Goal: Task Accomplishment & Management: Manage account settings

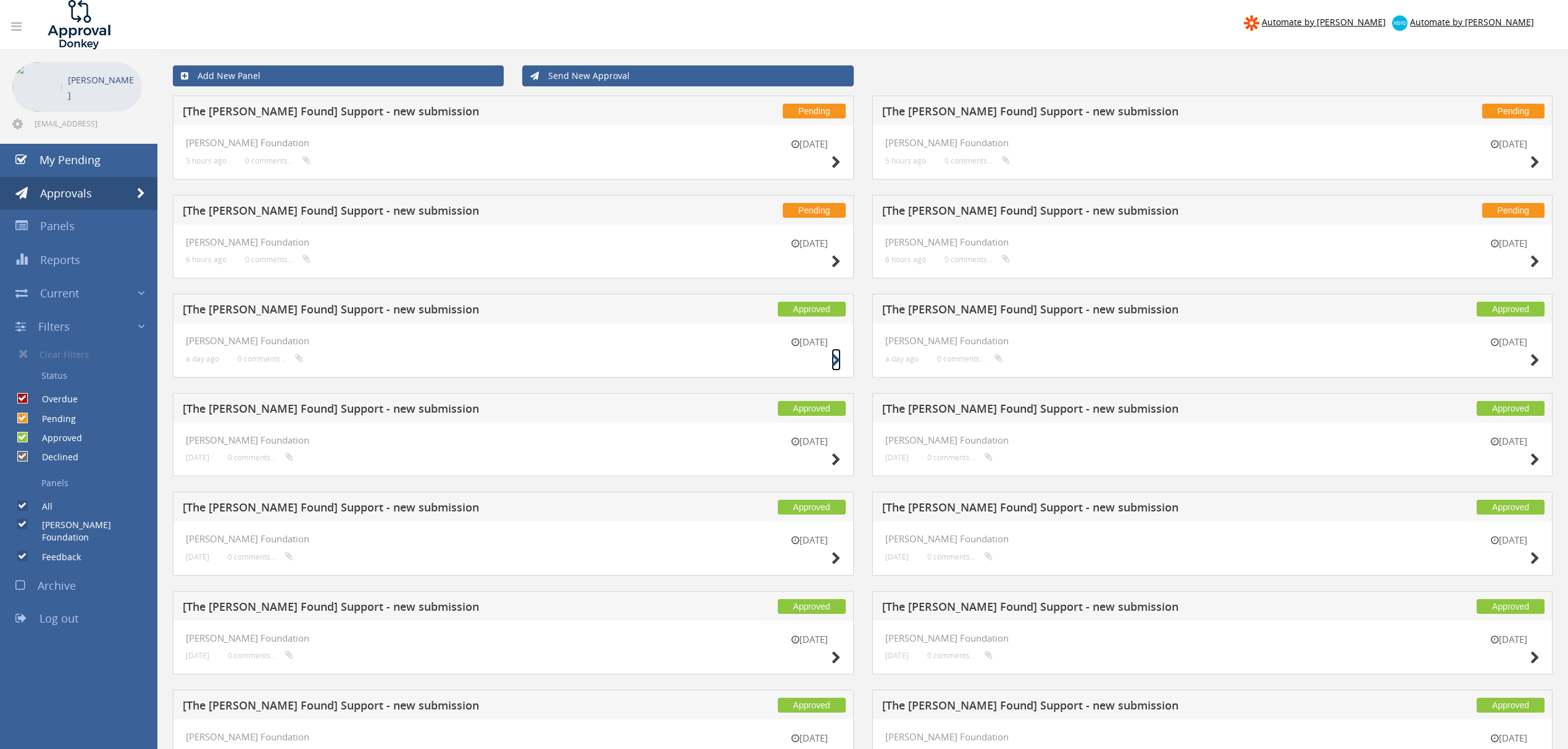
click at [832, 363] on icon at bounding box center [836, 361] width 9 height 13
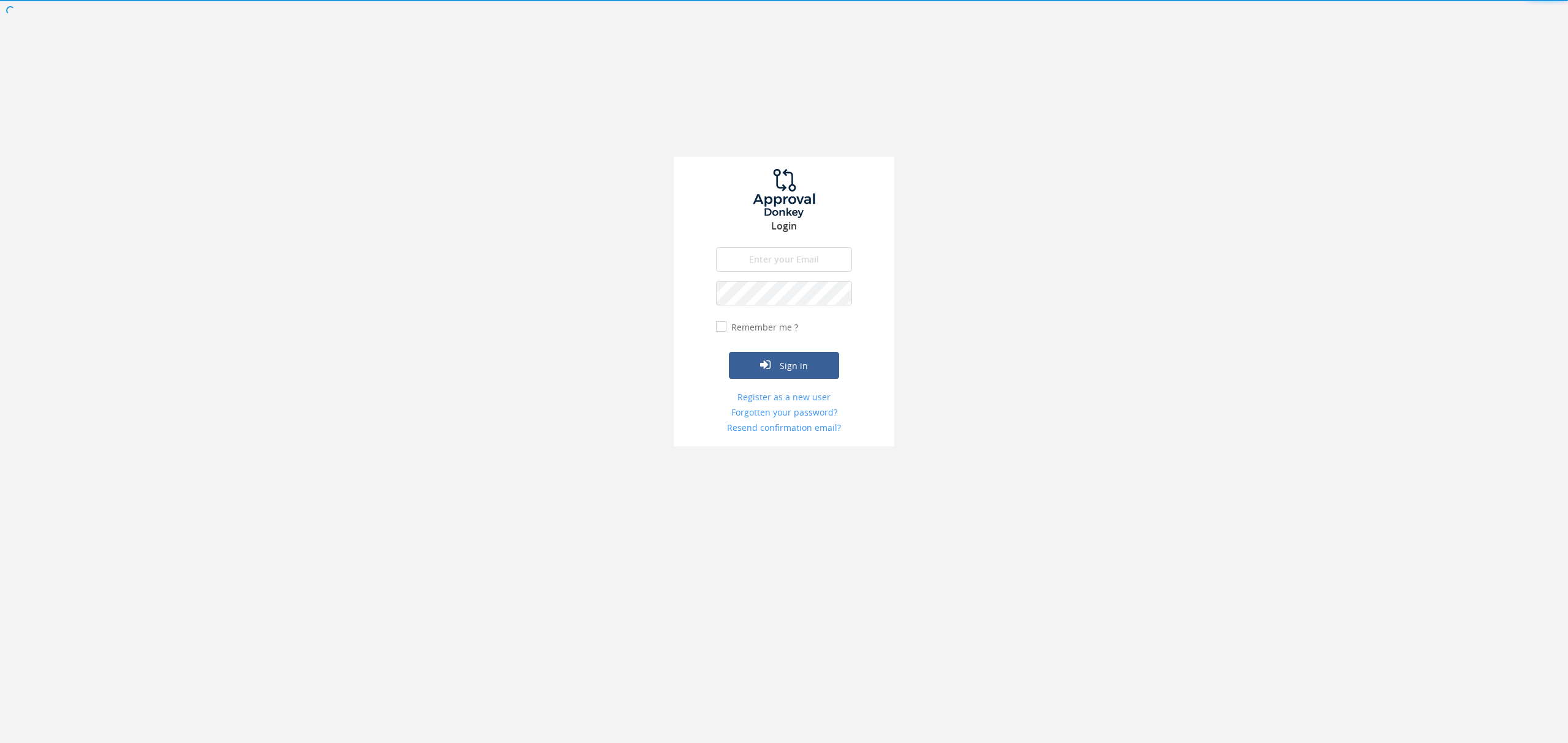
type input "[EMAIL_ADDRESS][DOMAIN_NAME]"
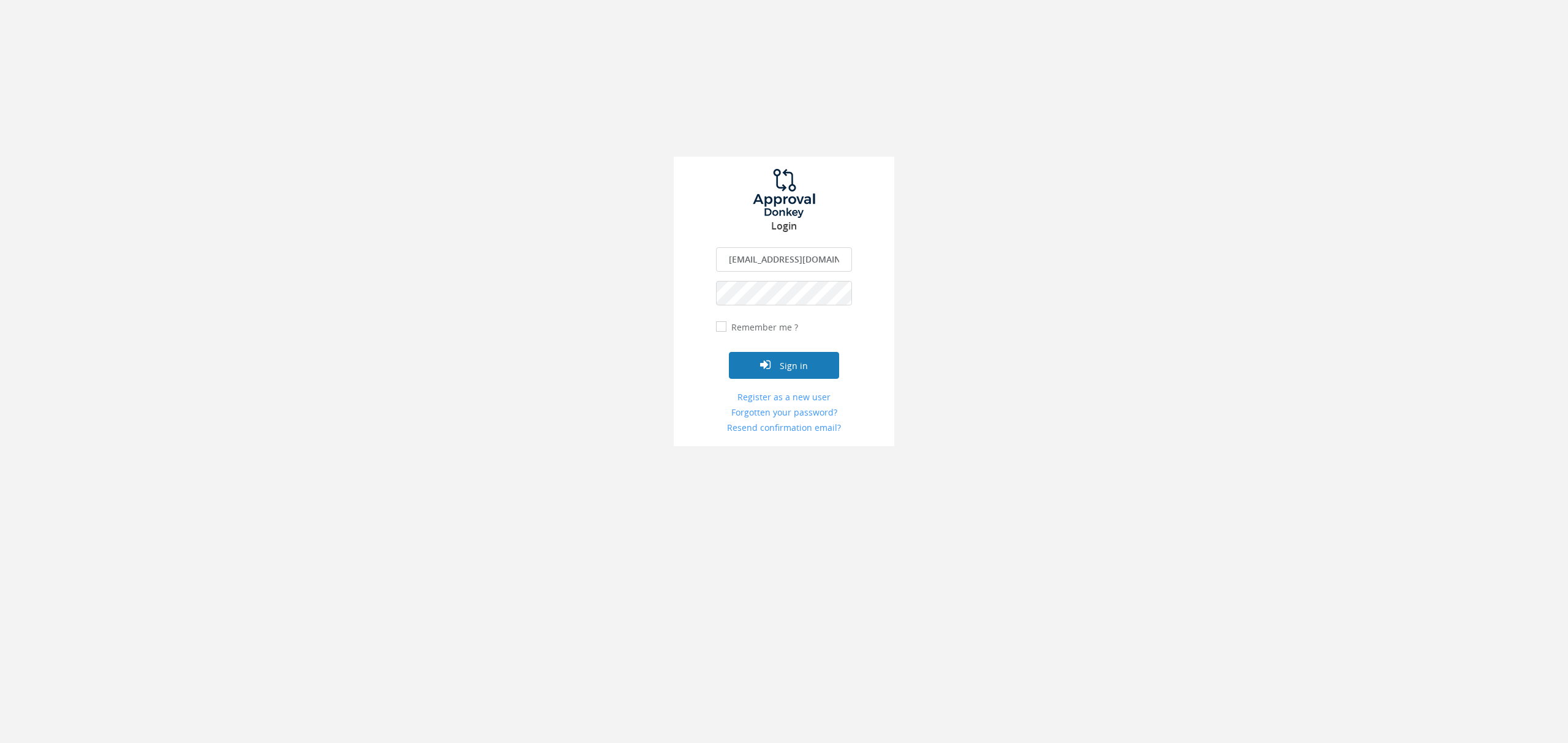
click at [806, 361] on button "Sign in" at bounding box center [784, 365] width 111 height 27
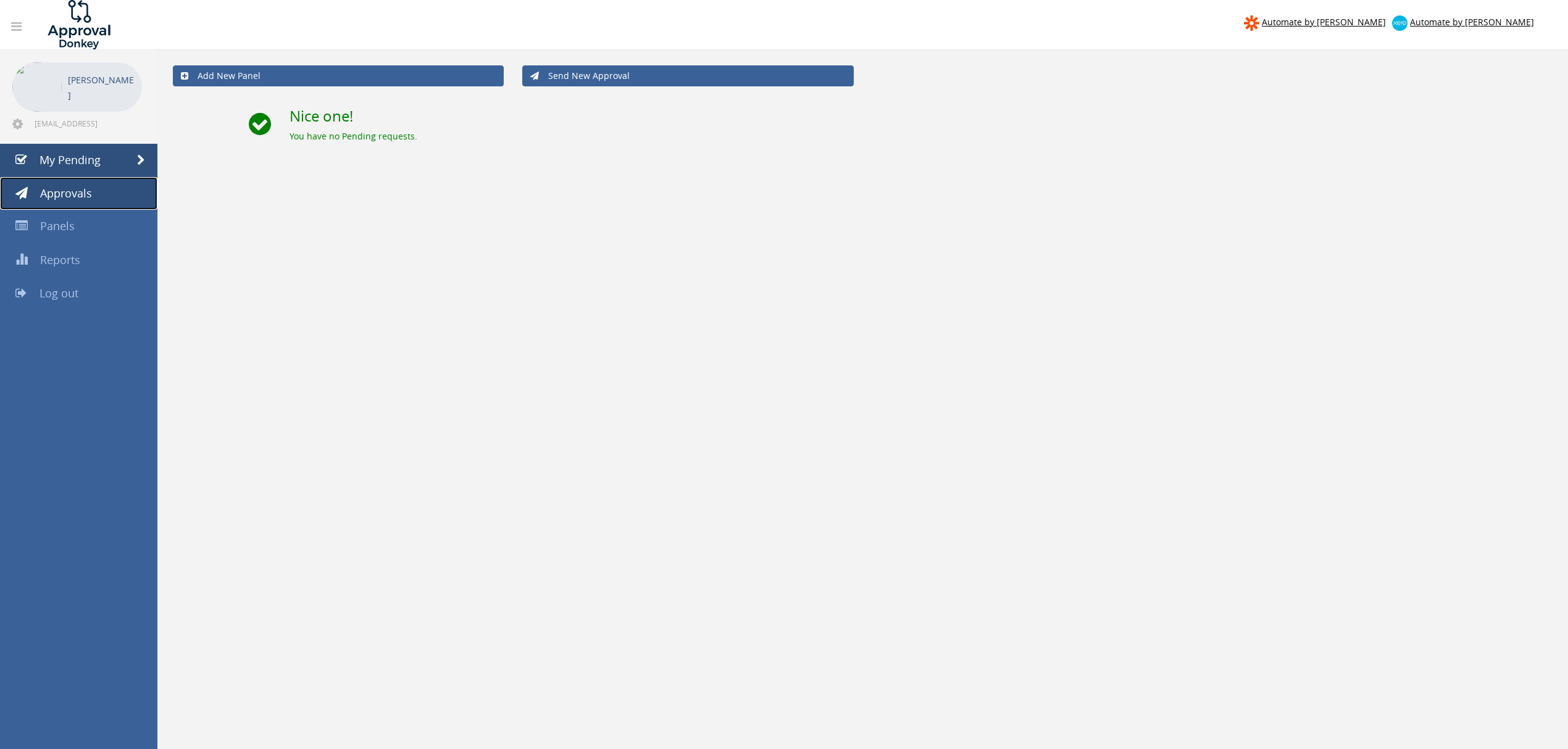
click at [127, 193] on link "Approvals" at bounding box center [79, 193] width 157 height 33
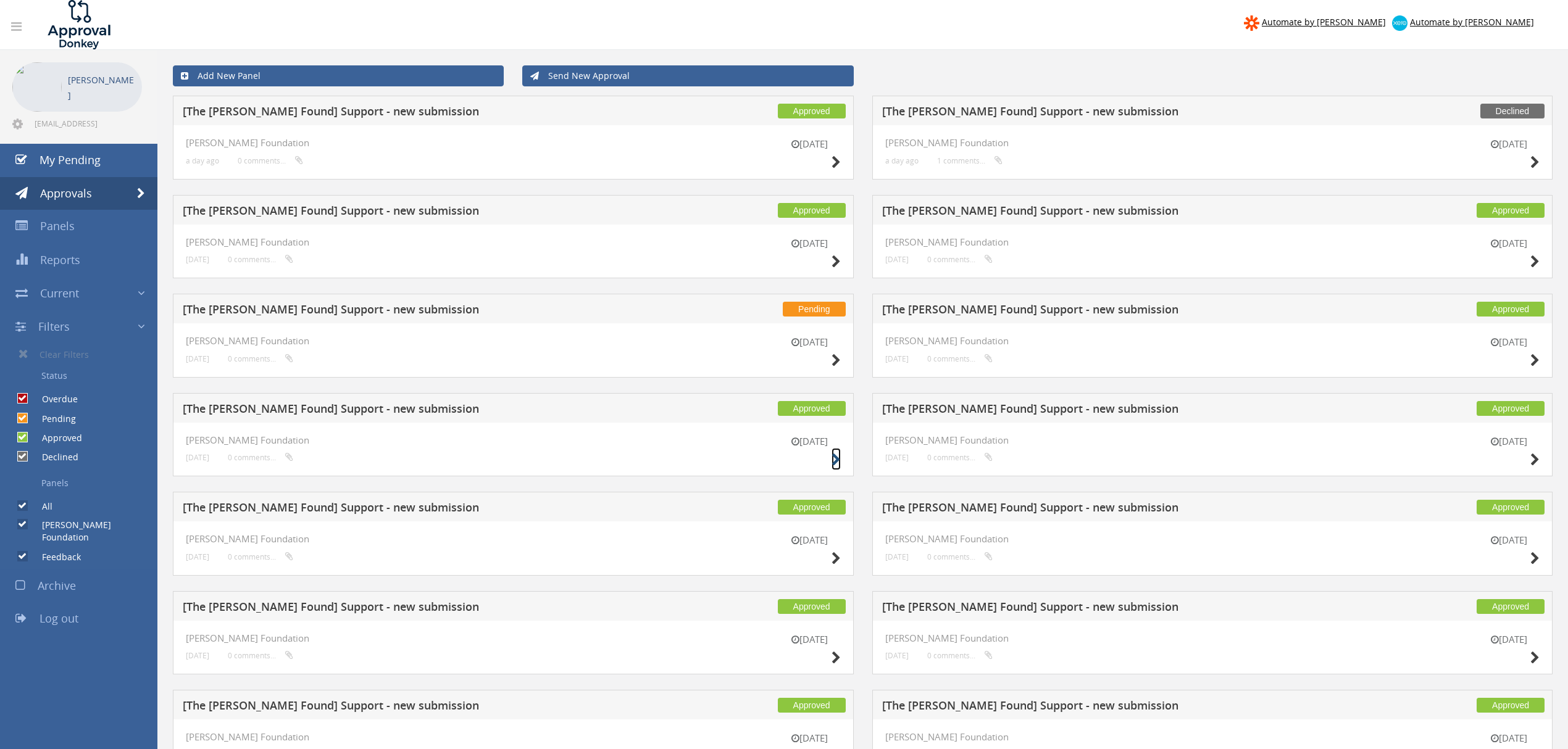
click at [835, 459] on icon at bounding box center [836, 459] width 9 height 13
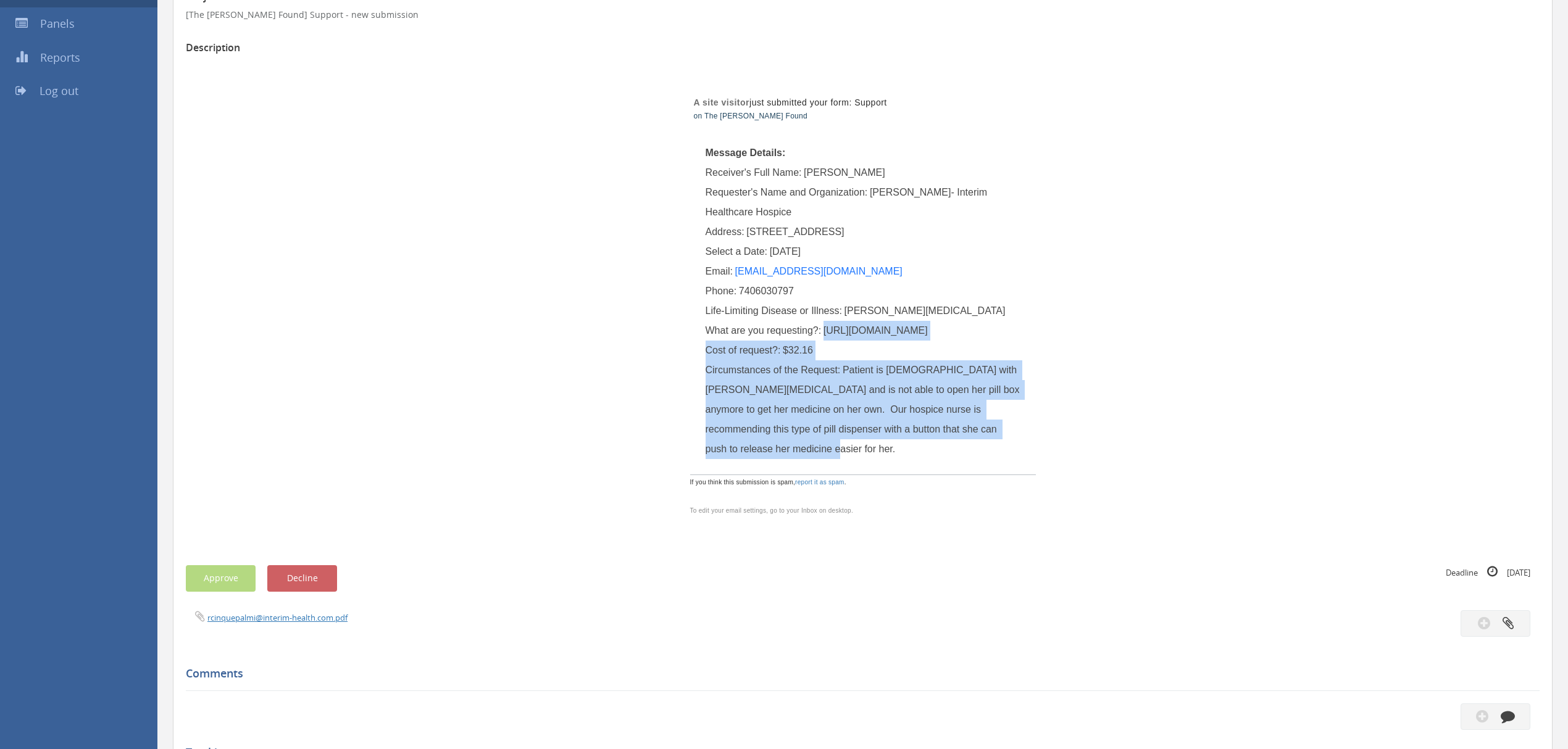
scroll to position [205, 0]
drag, startPoint x: 825, startPoint y: 531, endPoint x: 950, endPoint y: 614, distance: 150.0
click at [950, 339] on div "What are you requesting?: [URL][DOMAIN_NAME]" at bounding box center [863, 329] width 315 height 20
copy span "[URL][DOMAIN_NAME]"
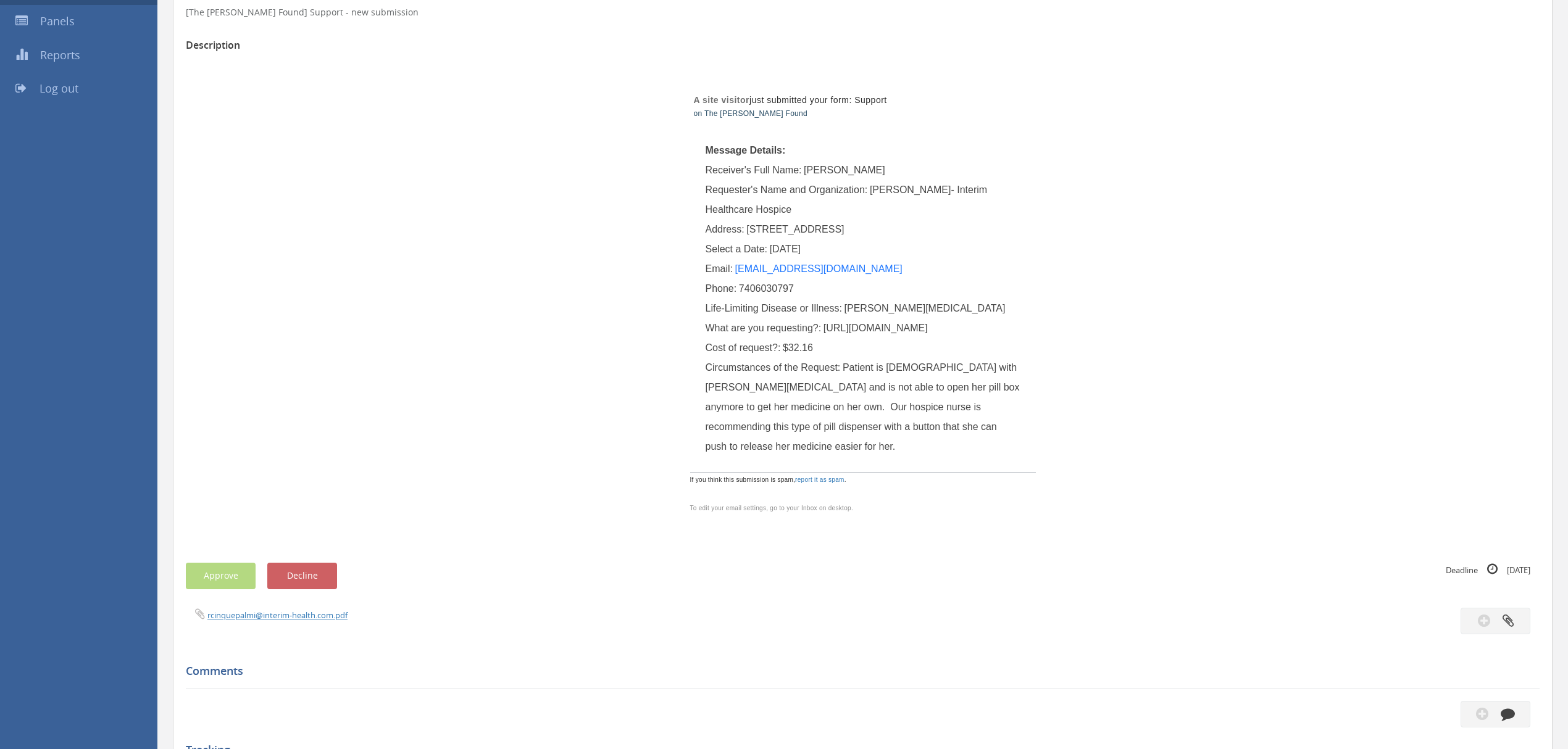
click at [830, 262] on div "Email: [EMAIL_ADDRESS][DOMAIN_NAME]" at bounding box center [863, 269] width 315 height 20
click at [825, 268] on link "[EMAIL_ADDRESS][DOMAIN_NAME]" at bounding box center [819, 269] width 167 height 11
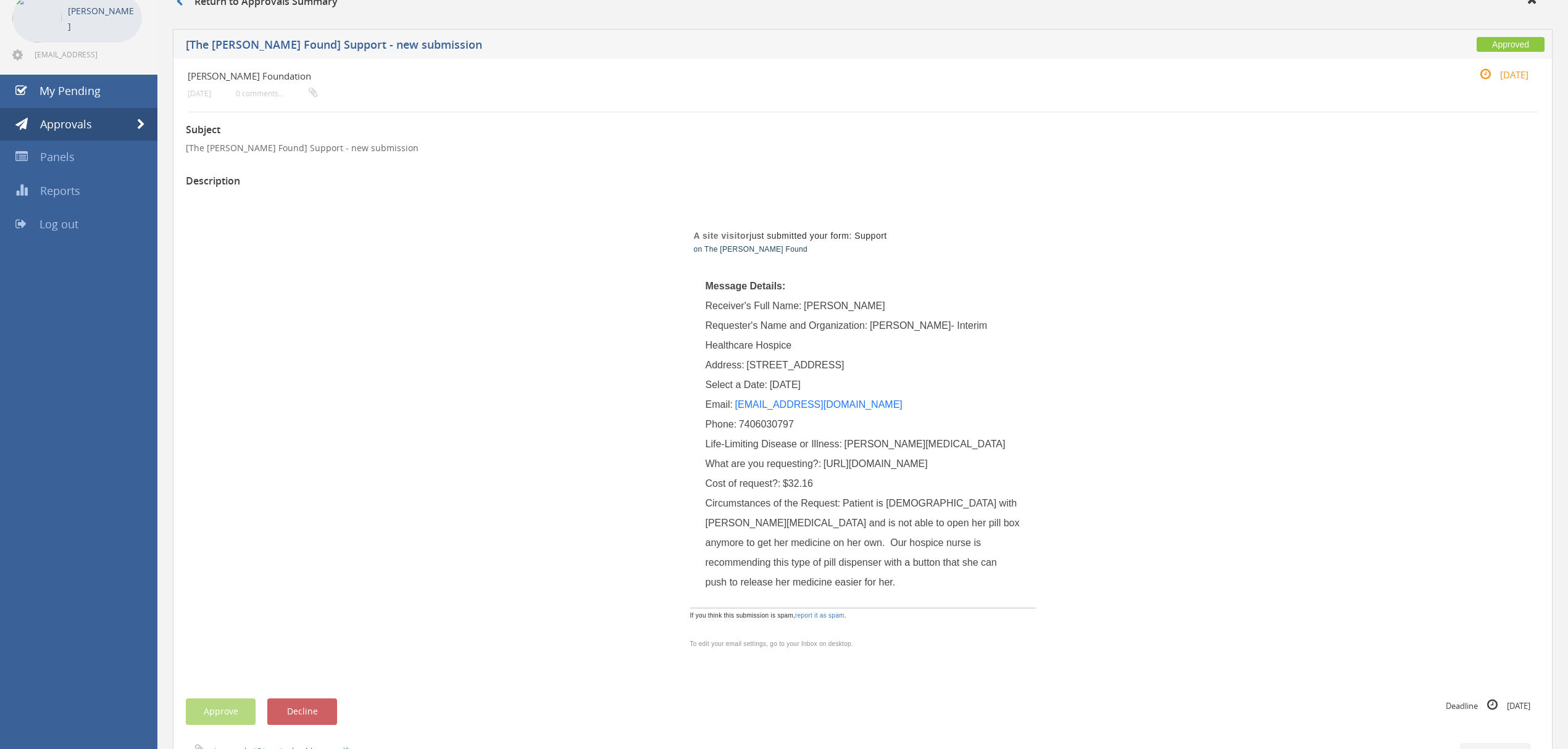
scroll to position [0, 0]
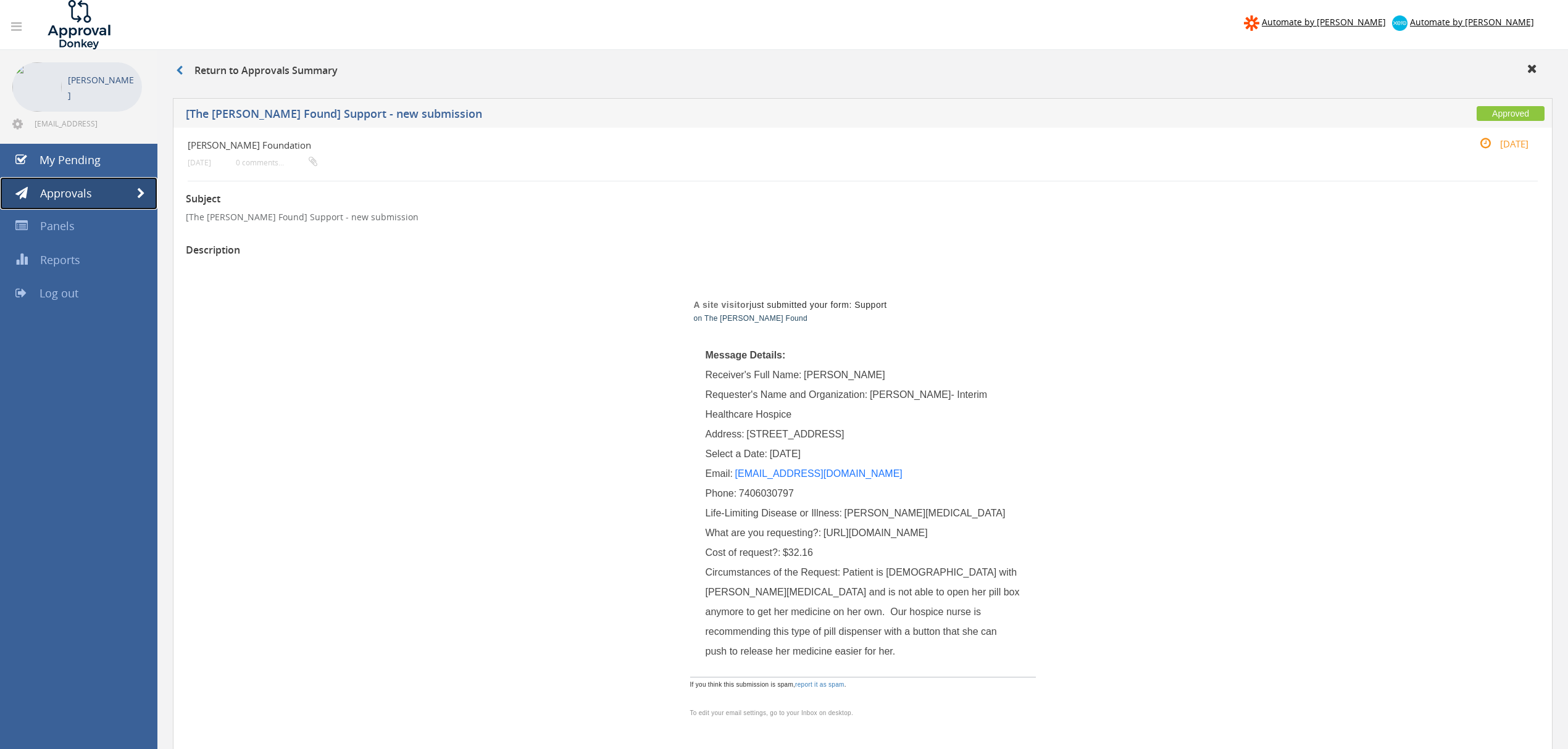
click at [138, 191] on span at bounding box center [141, 193] width 8 height 11
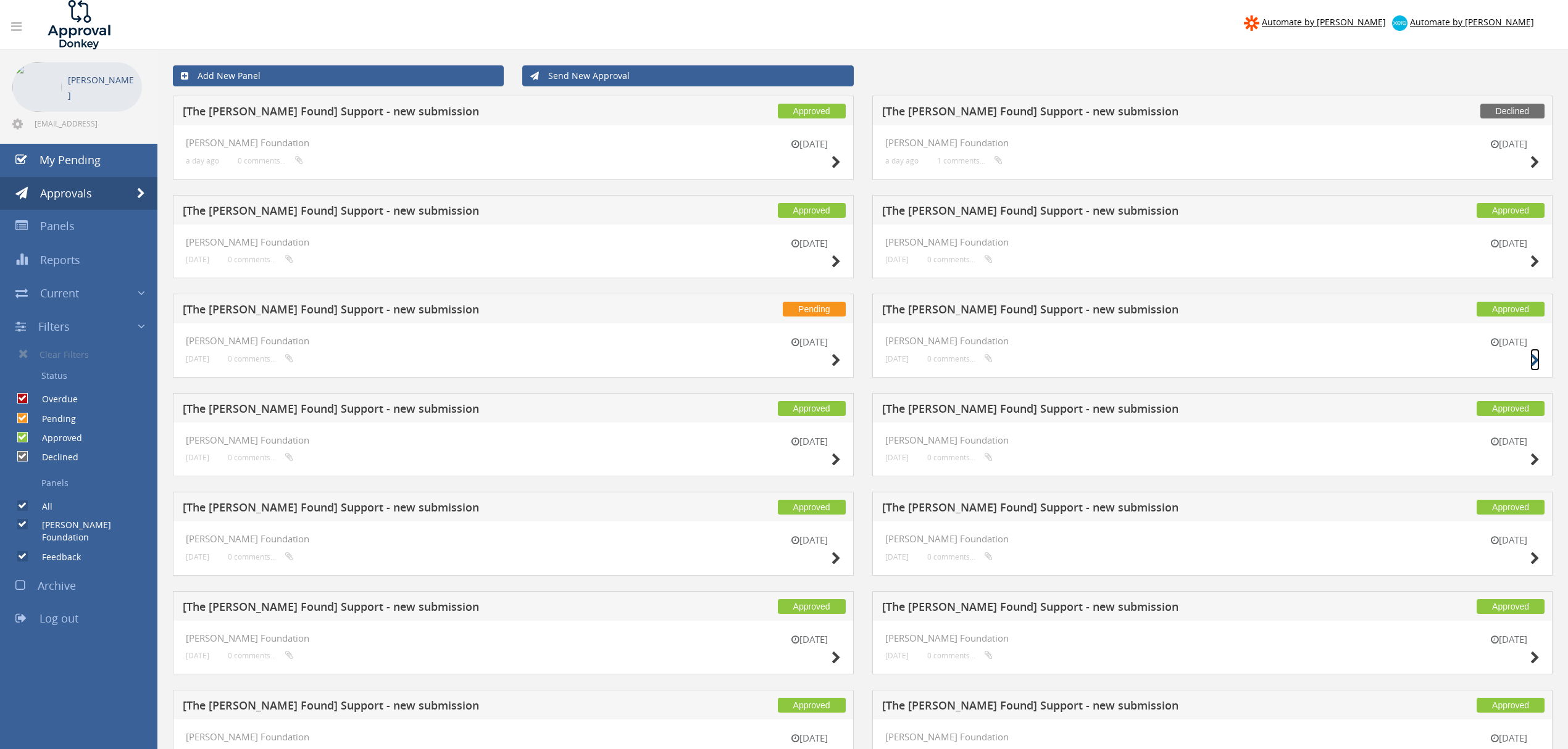
click at [1534, 362] on icon at bounding box center [1534, 361] width 9 height 13
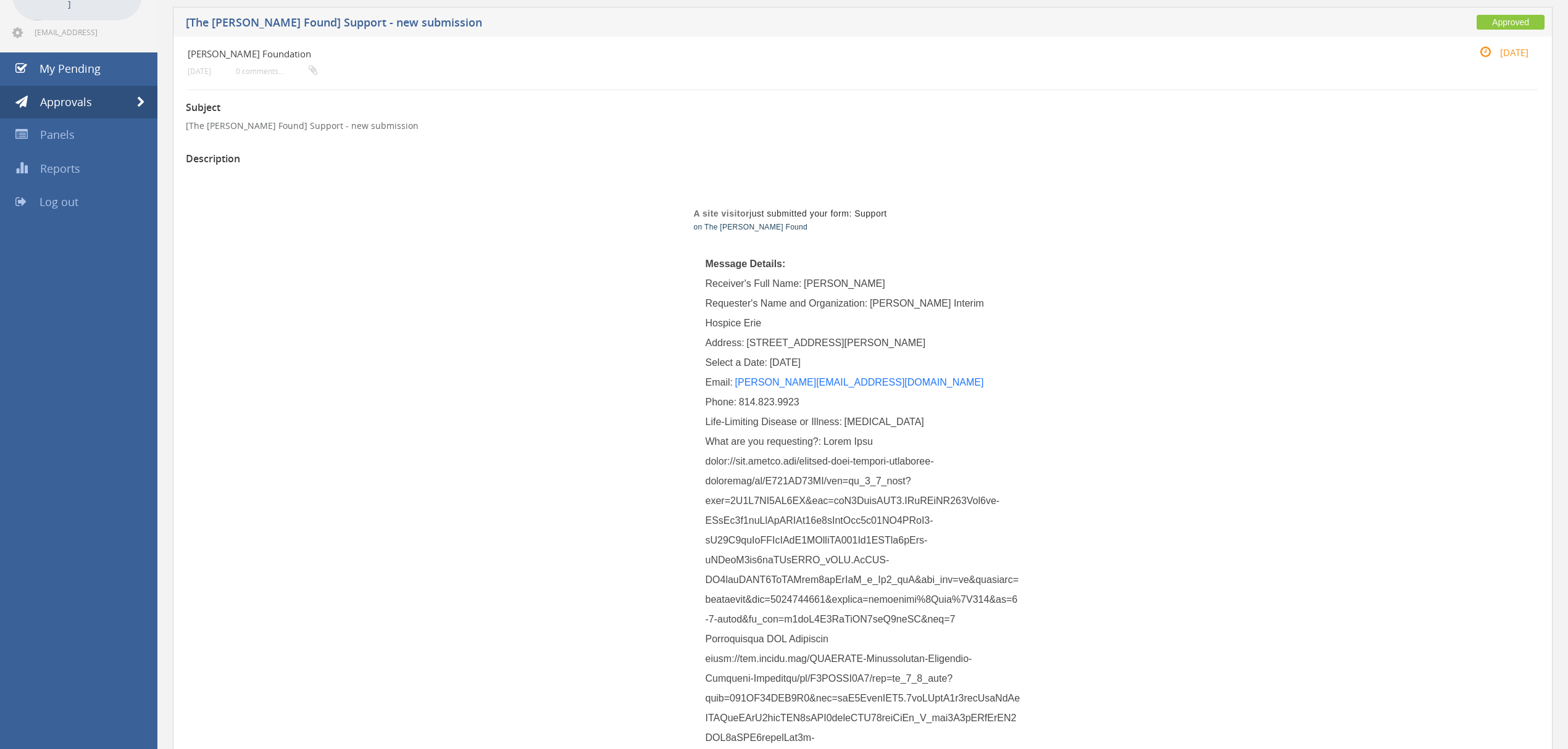
scroll to position [164, 0]
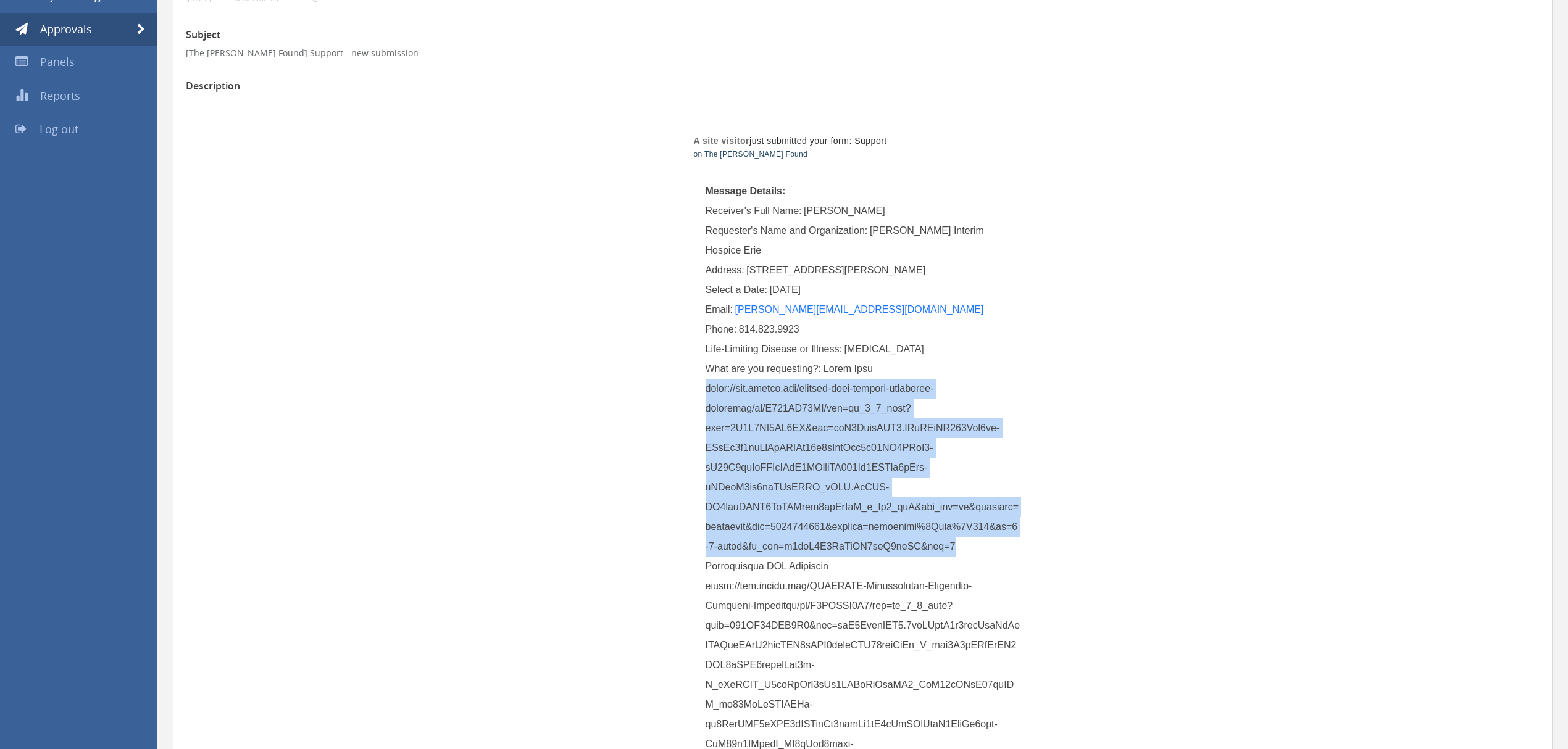
drag, startPoint x: 705, startPoint y: 388, endPoint x: 959, endPoint y: 543, distance: 297.6
click at [959, 543] on div "What are you requesting?:" at bounding box center [863, 607] width 315 height 494
copy span "[URL][DOMAIN_NAME]"
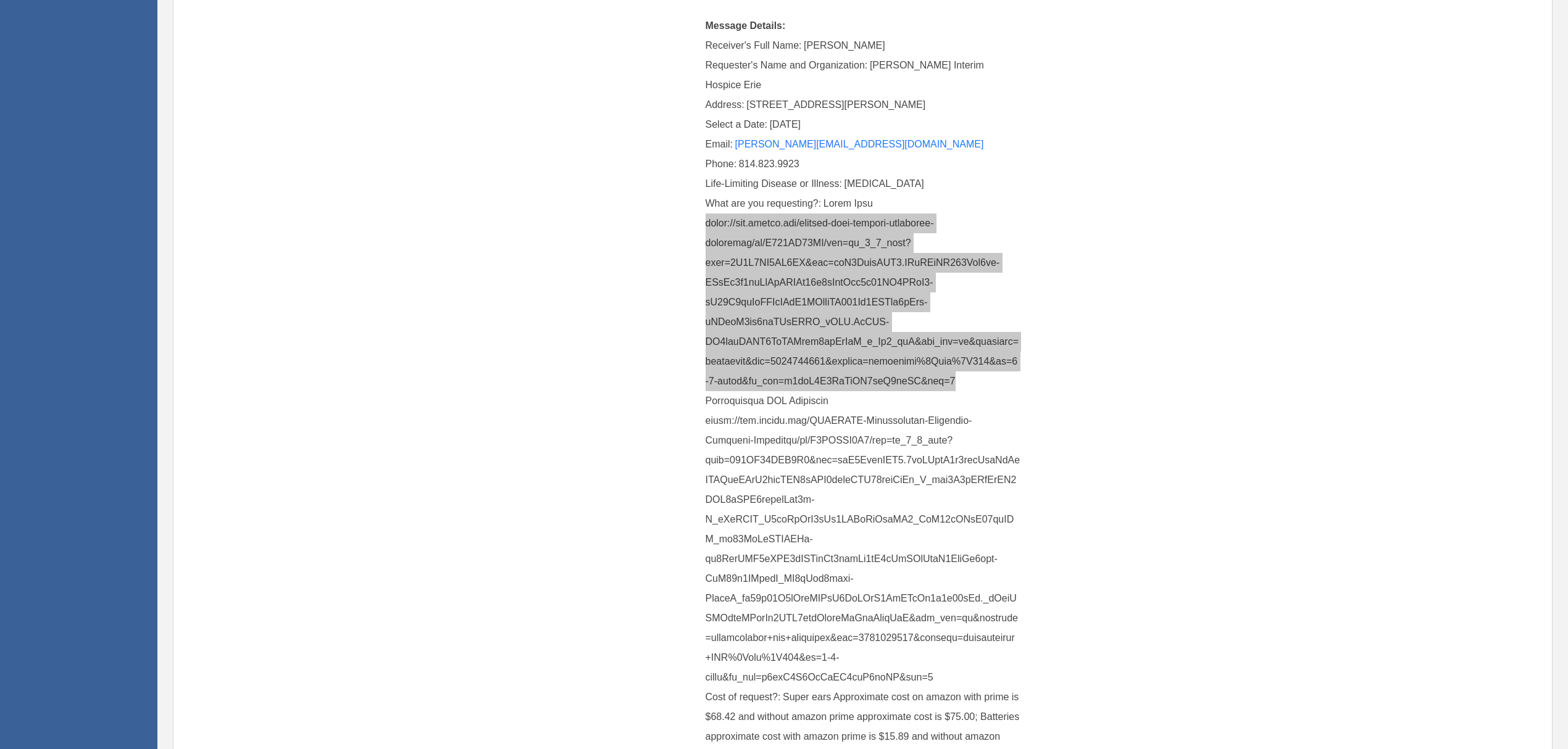
scroll to position [411, 0]
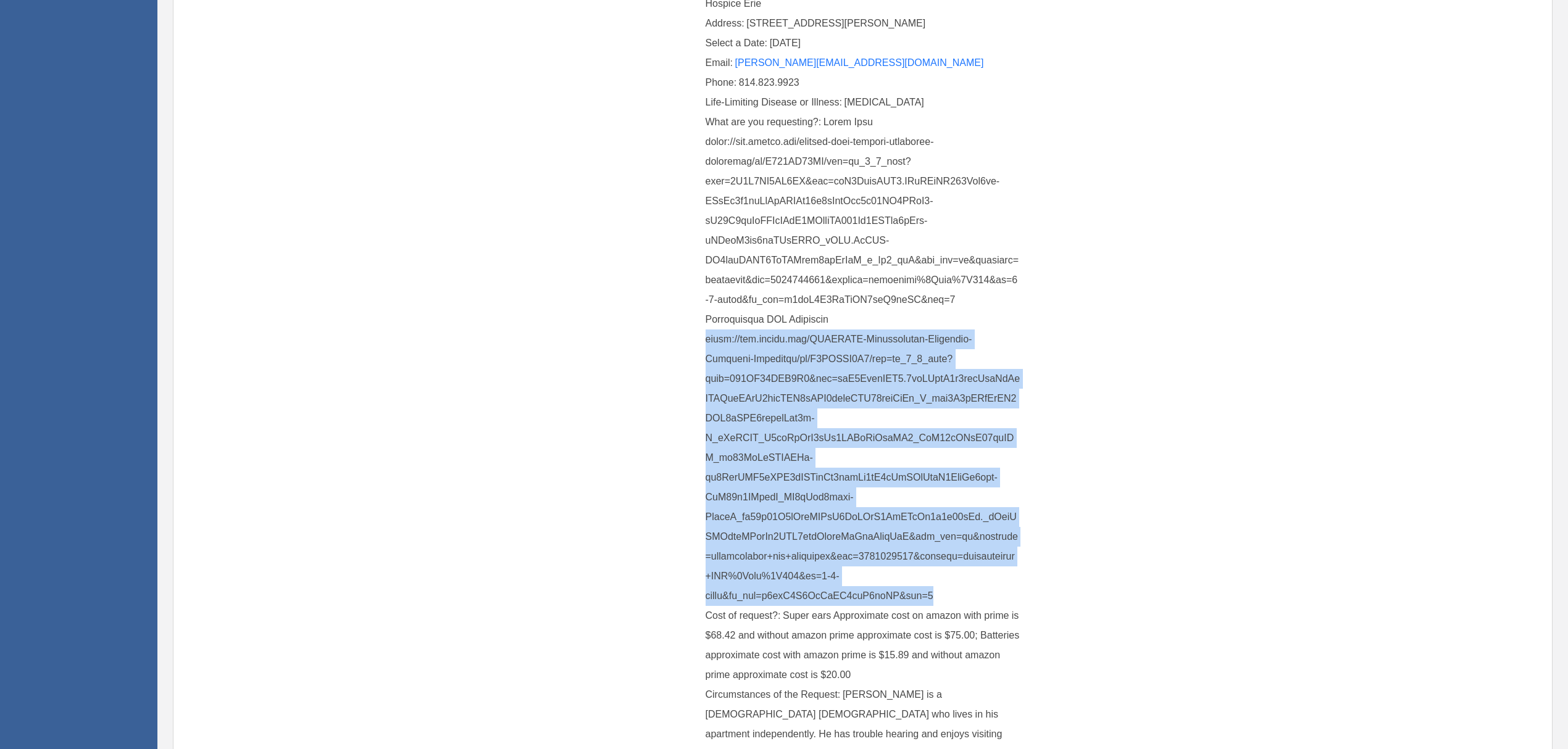
drag, startPoint x: 707, startPoint y: 342, endPoint x: 852, endPoint y: 519, distance: 228.8
click at [943, 592] on div "What are you requesting?:" at bounding box center [863, 360] width 315 height 494
copy span "[URL][DOMAIN_NAME]"
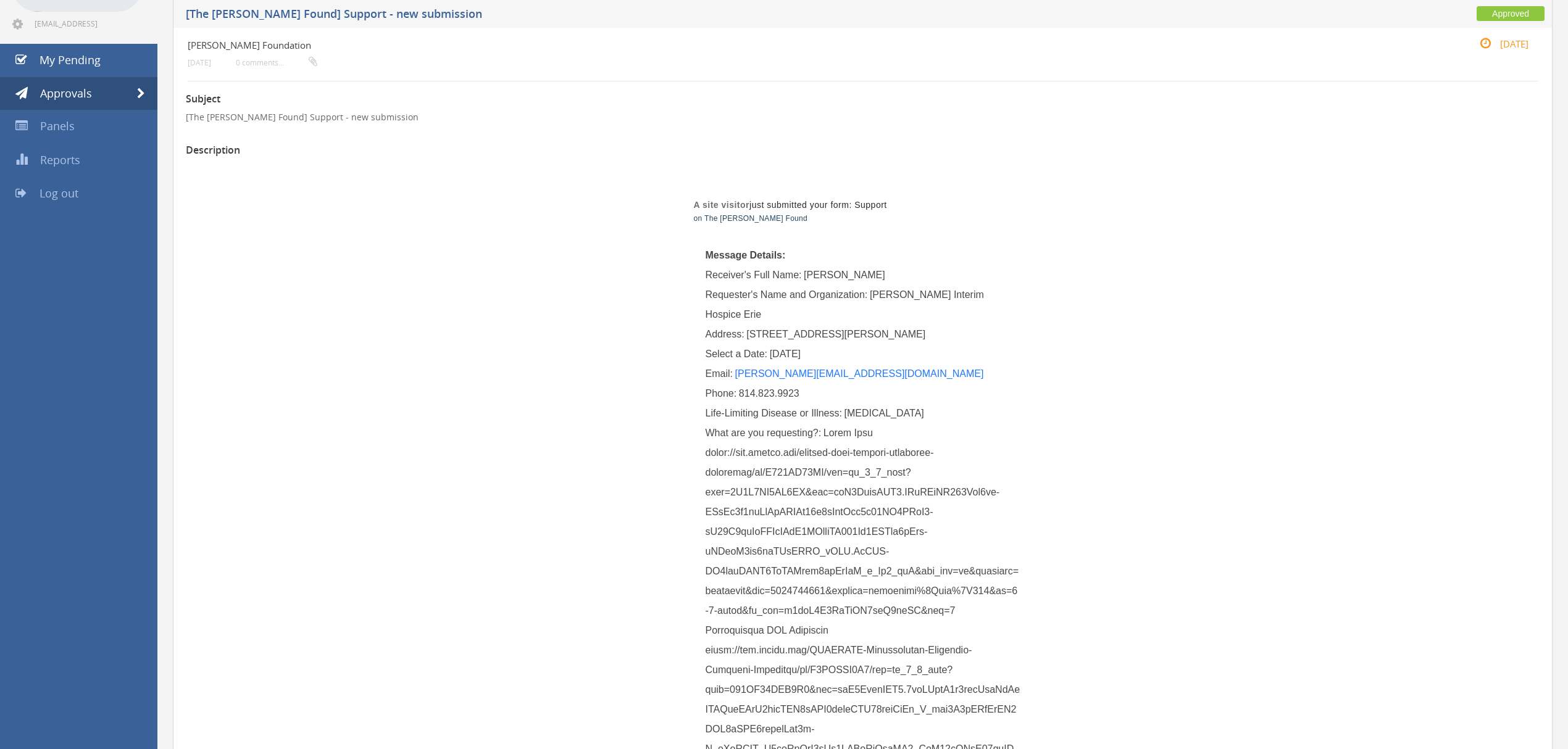
scroll to position [0, 0]
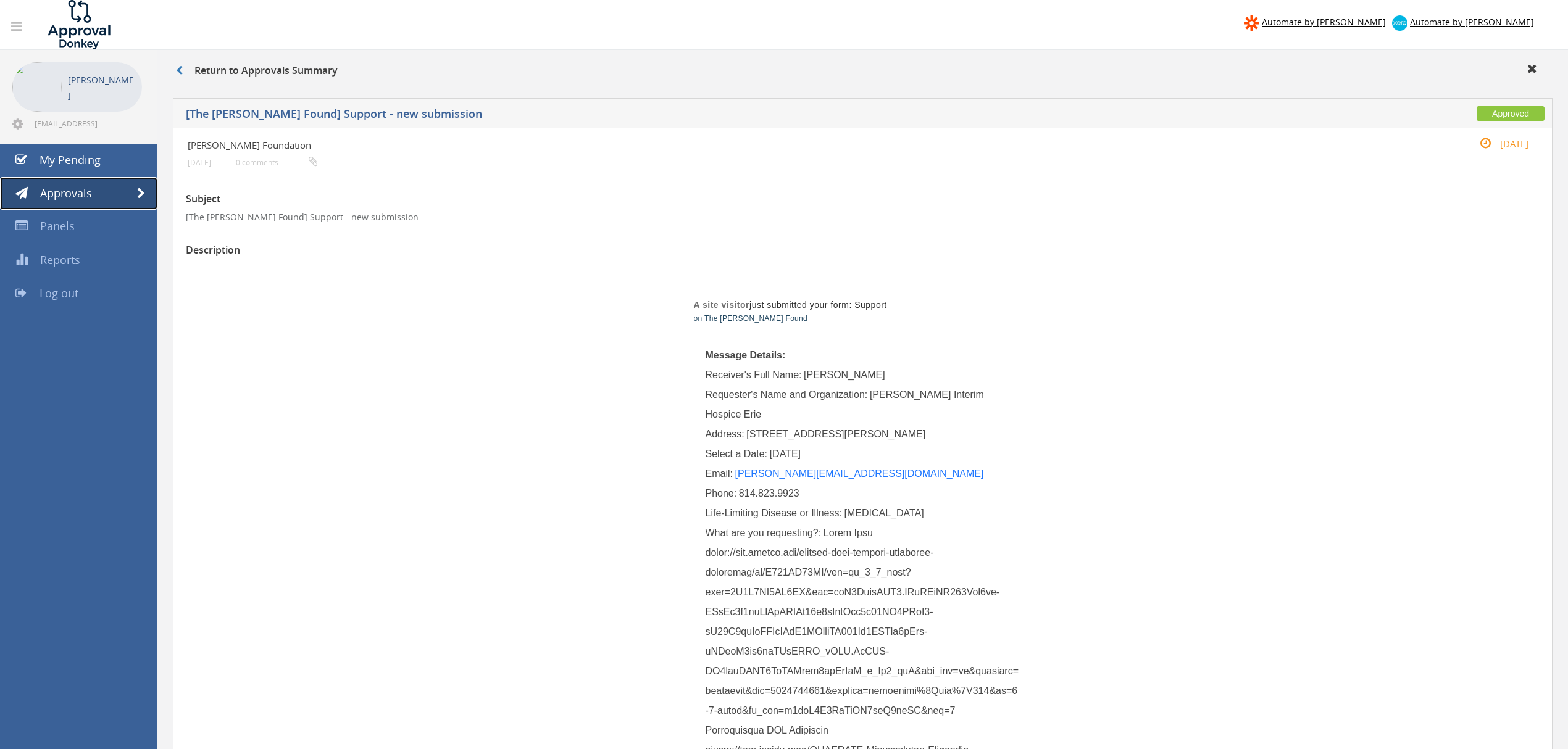
drag, startPoint x: 136, startPoint y: 189, endPoint x: 150, endPoint y: 200, distance: 17.8
click at [137, 189] on span at bounding box center [141, 193] width 8 height 11
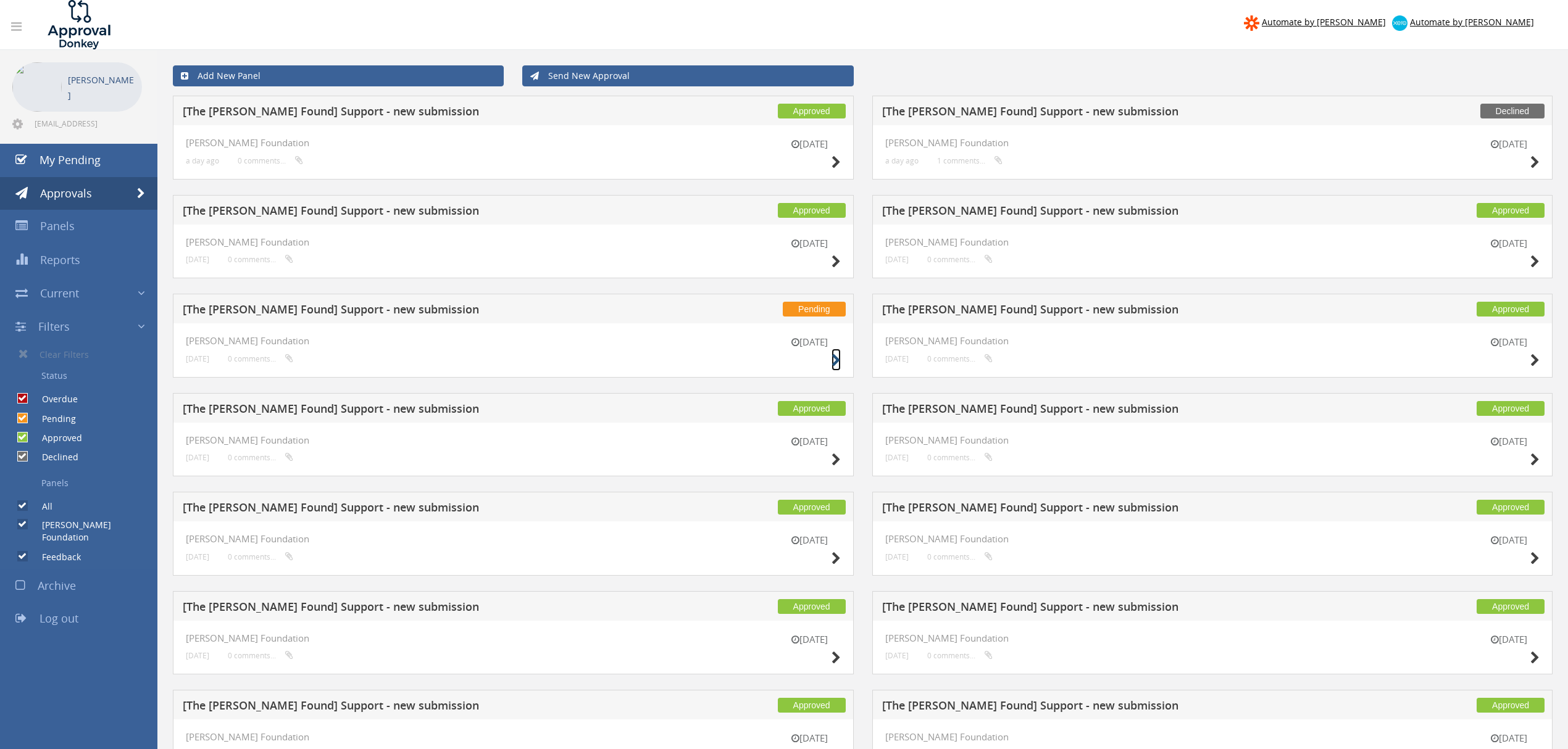
click at [832, 360] on icon at bounding box center [836, 361] width 9 height 13
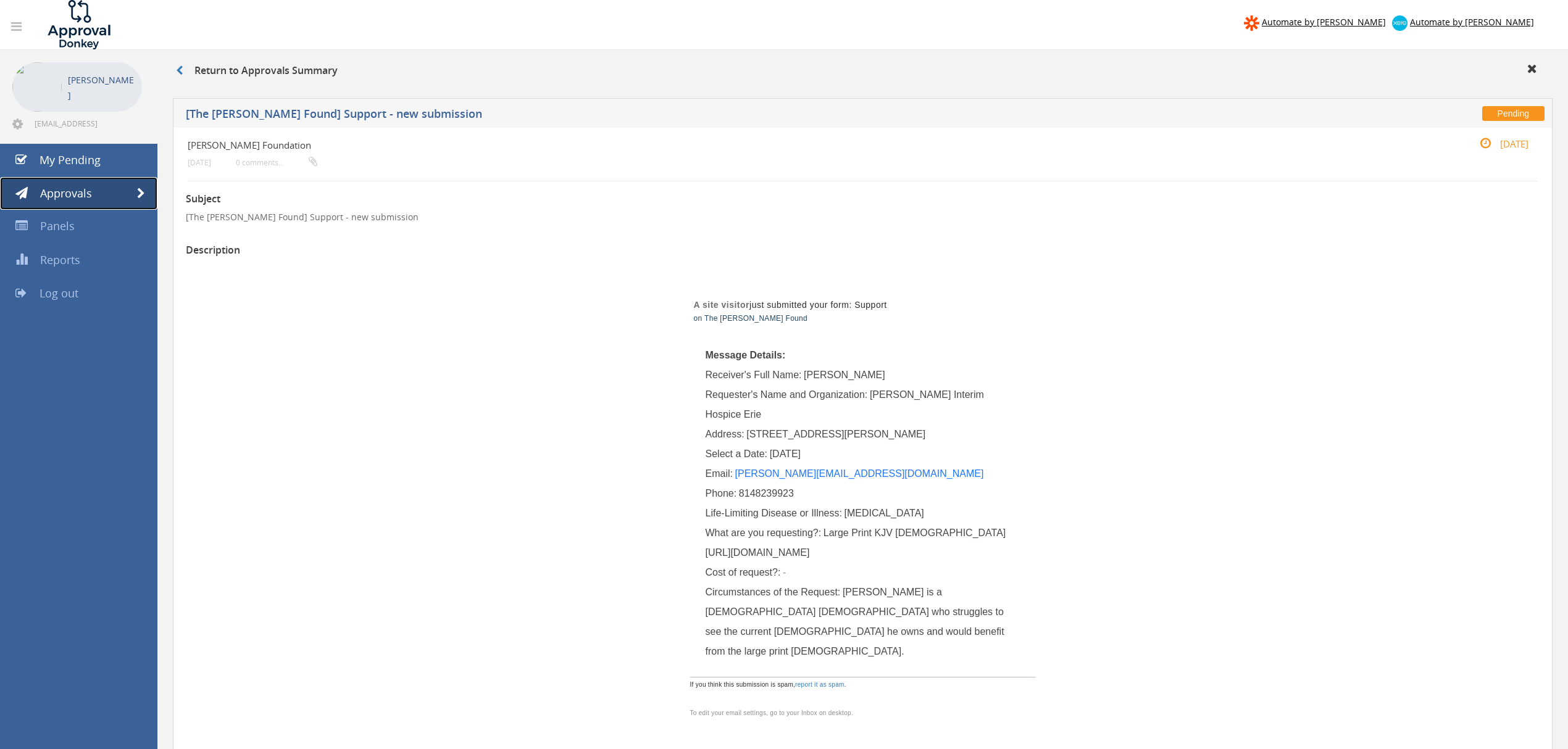
click at [138, 195] on span at bounding box center [141, 193] width 8 height 11
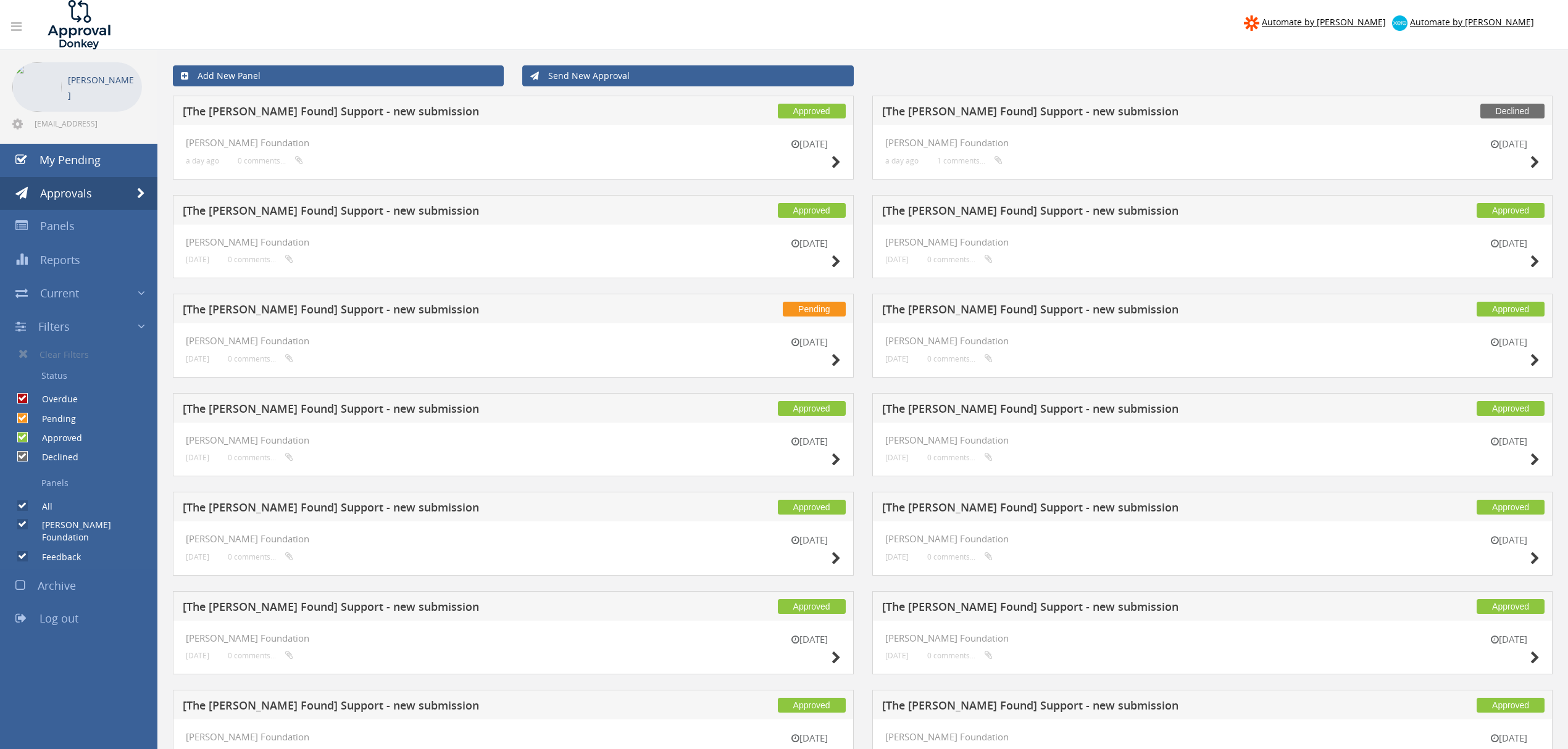
click at [830, 362] on div "[DATE]" at bounding box center [810, 353] width 62 height 35
click at [1531, 255] on icon at bounding box center [1534, 261] width 9 height 13
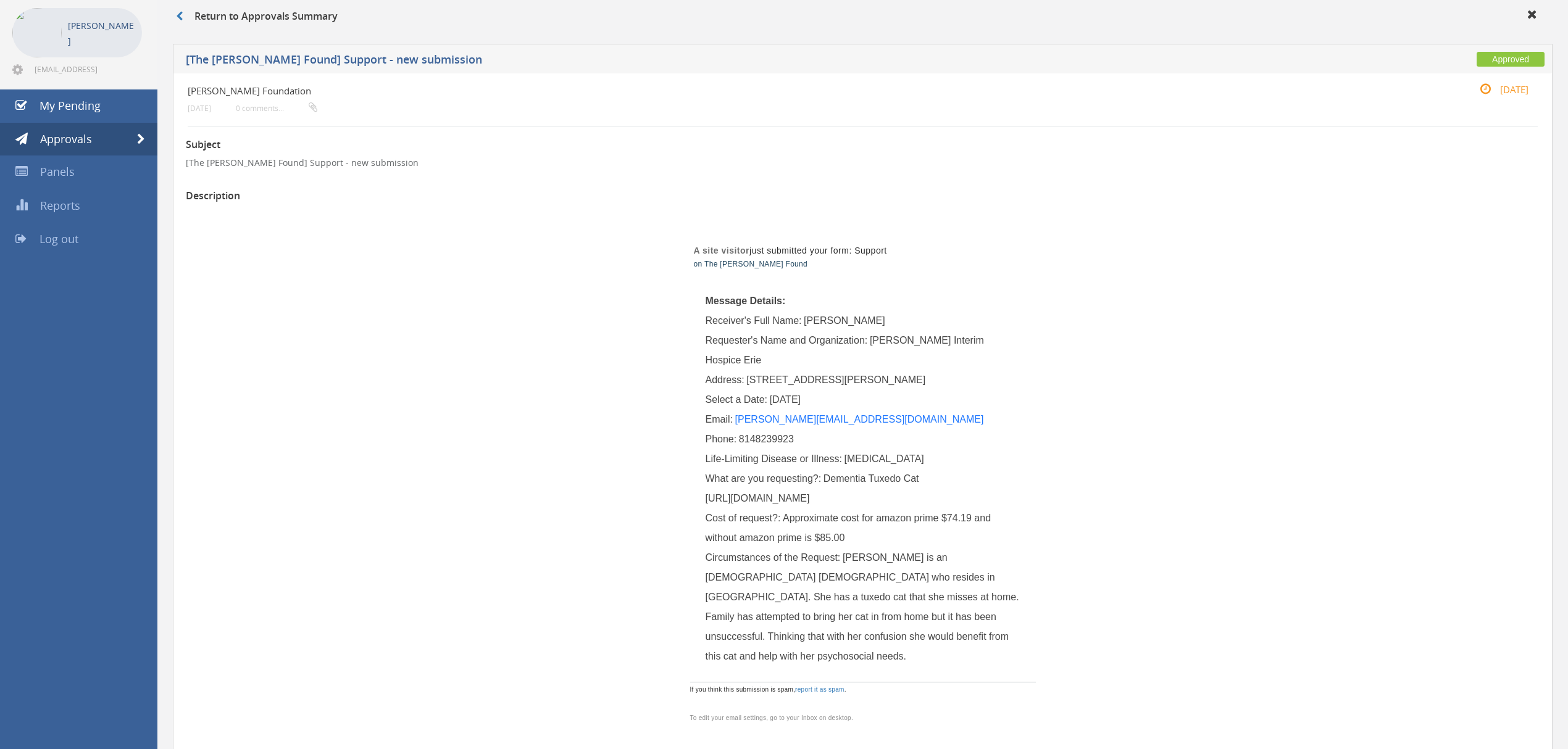
scroll to position [82, 0]
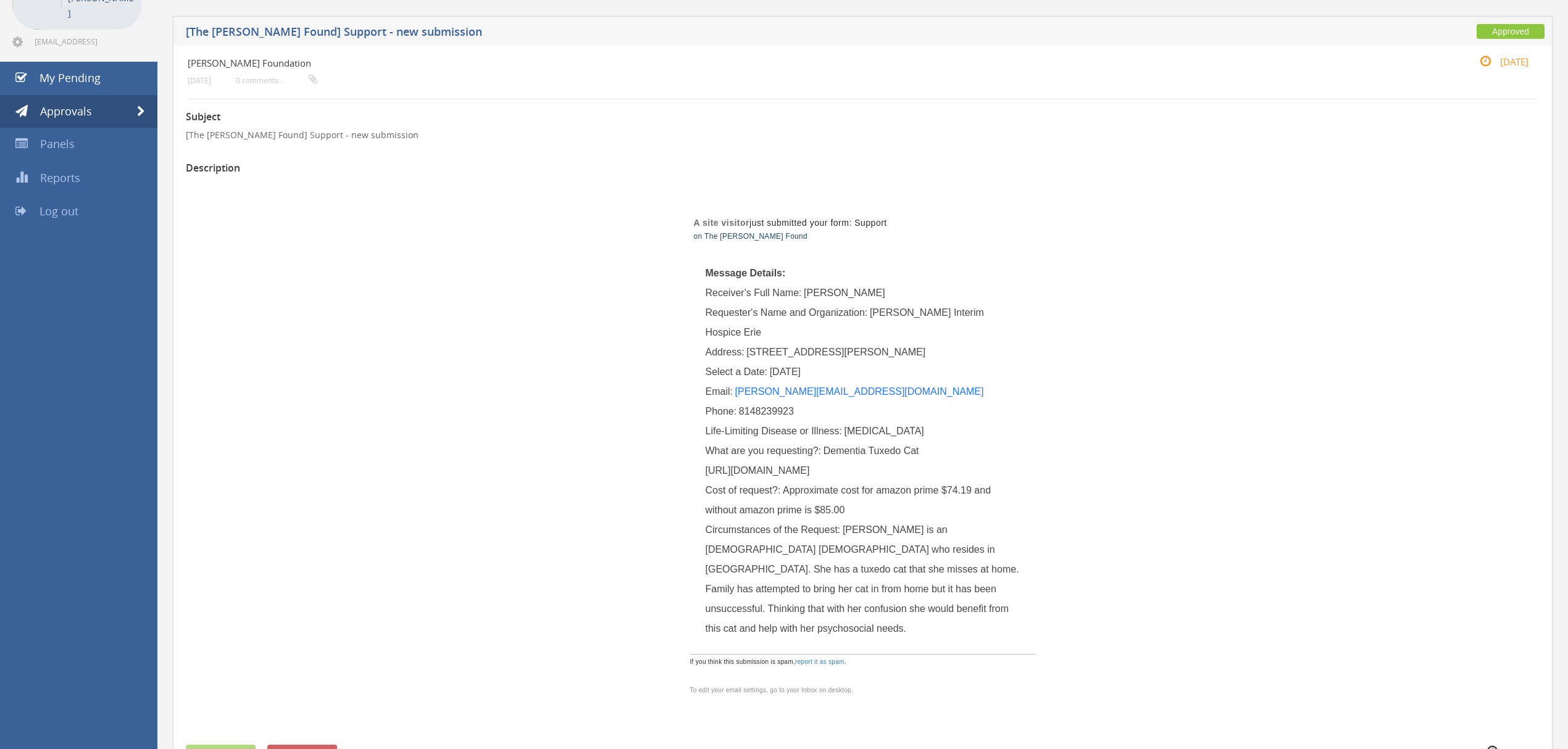
drag, startPoint x: 706, startPoint y: 471, endPoint x: 973, endPoint y: 630, distance: 310.8
click at [988, 481] on div "What are you requesting?: Dementia Tuxedo Cat [URL][DOMAIN_NAME]" at bounding box center [863, 461] width 315 height 40
copy span "[URL][DOMAIN_NAME]"
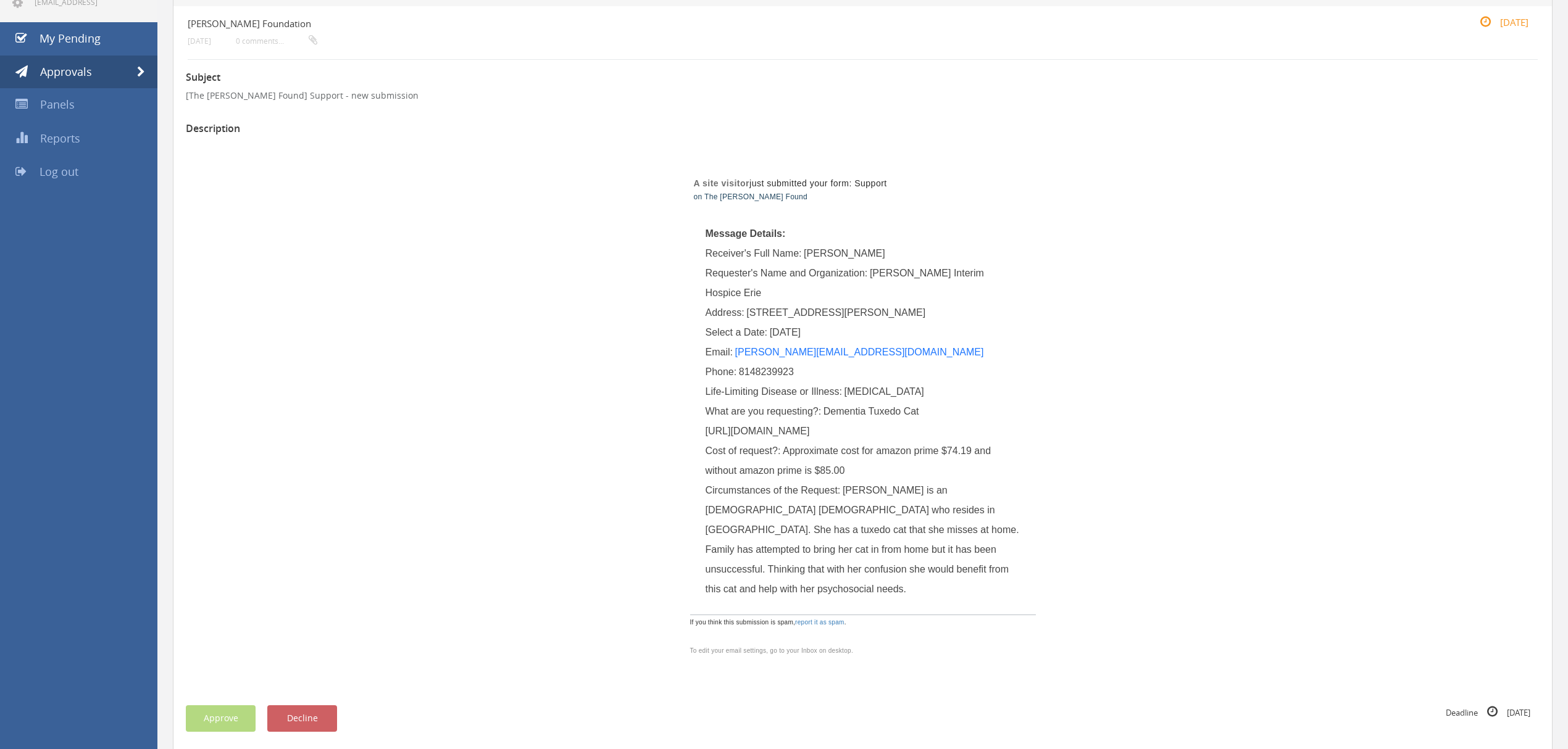
scroll to position [0, 0]
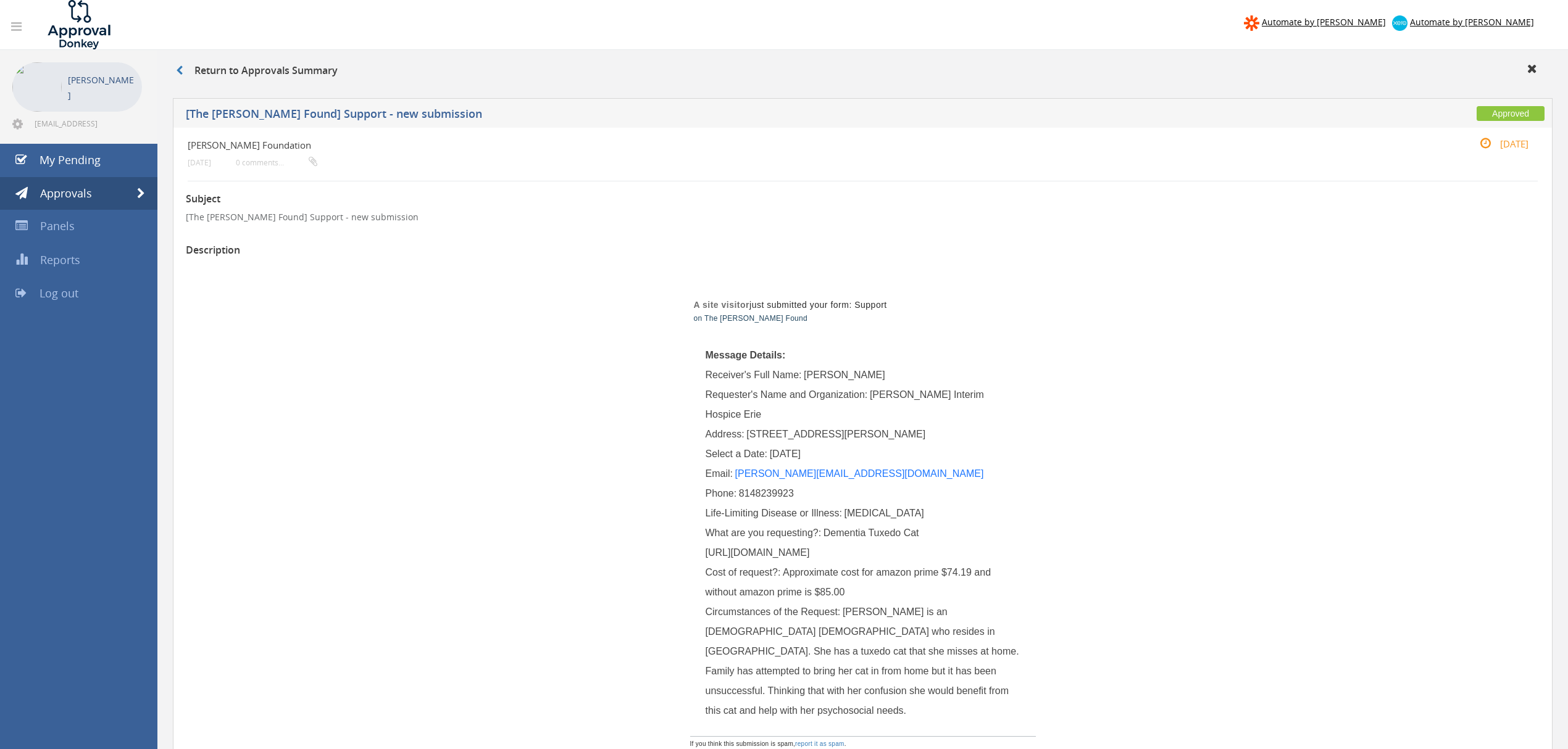
click at [1122, 470] on div "A site visitor just submitted your form: Support on The [PERSON_NAME] Found Mes…" at bounding box center [863, 529] width 722 height 535
drag, startPoint x: 748, startPoint y: 432, endPoint x: 711, endPoint y: 432, distance: 37.0
click at [711, 432] on div "Address: [STREET_ADDRESS][PERSON_NAME]" at bounding box center [863, 434] width 315 height 20
click at [143, 195] on span at bounding box center [141, 193] width 8 height 11
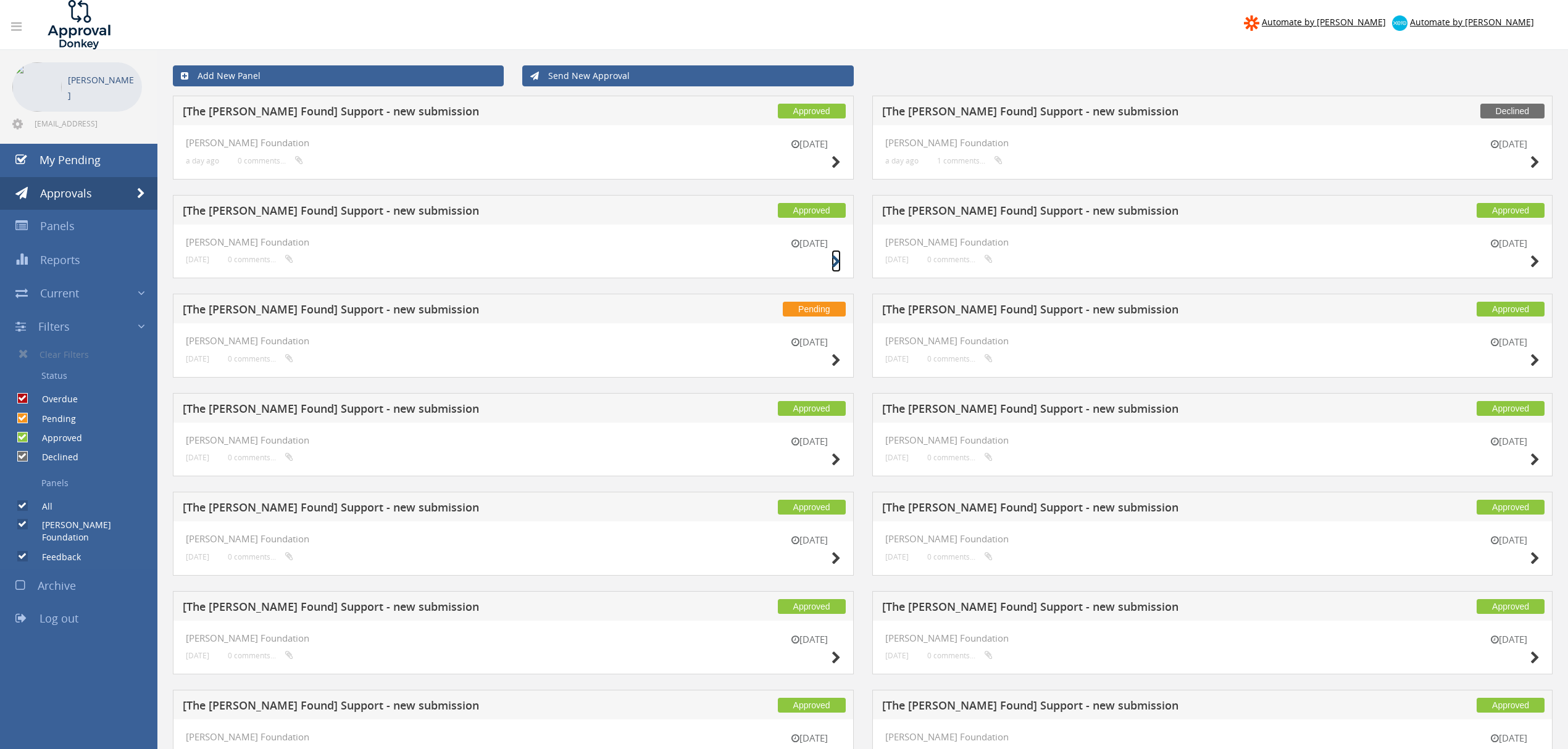
click at [838, 262] on icon at bounding box center [836, 261] width 9 height 13
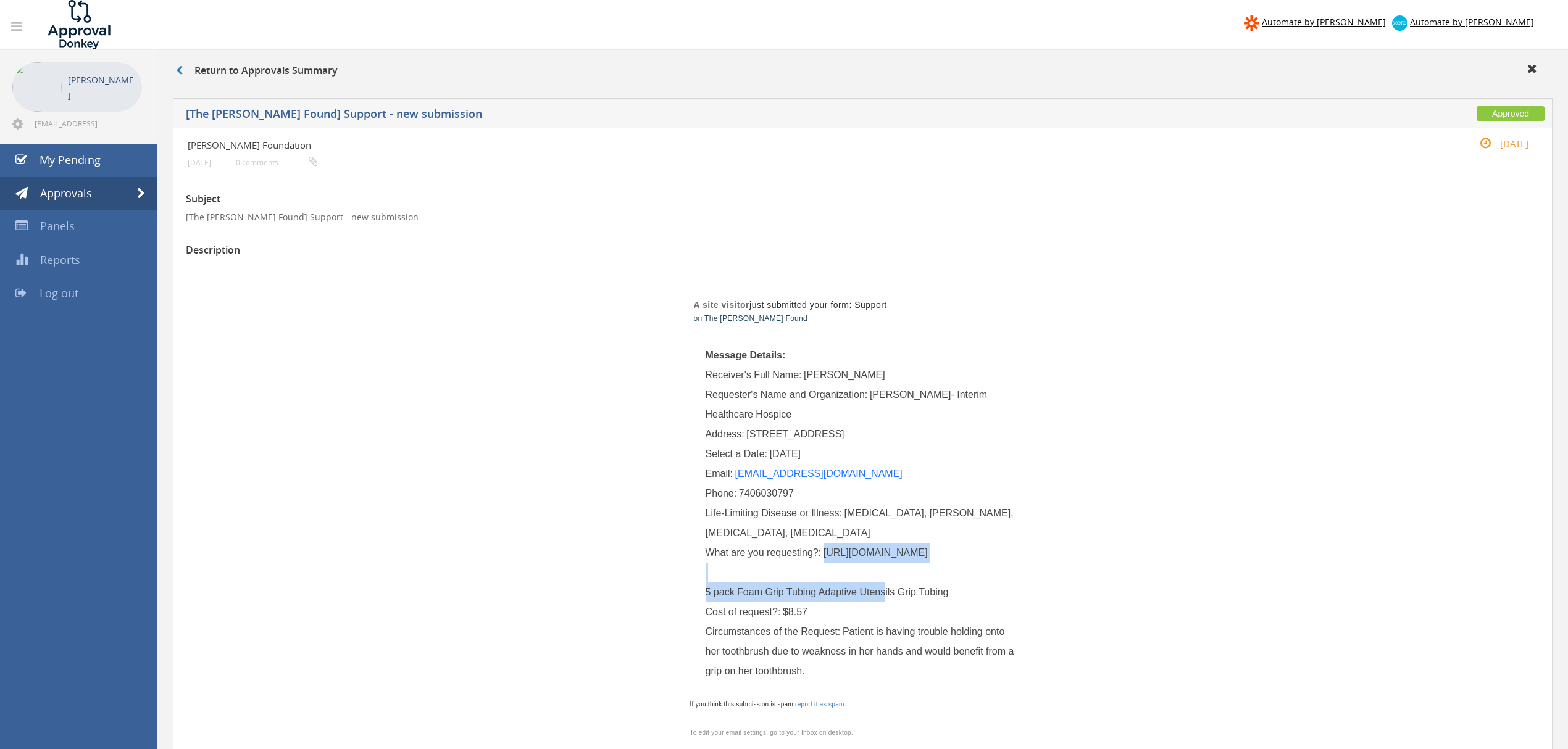
drag, startPoint x: 1013, startPoint y: 571, endPoint x: 706, endPoint y: 571, distance: 307.0
click at [706, 571] on div "What are you requesting?: [URL][DOMAIN_NAME] 5 pack Foam Grip Tubing Adaptive U…" at bounding box center [863, 572] width 315 height 59
copy span "[URL][DOMAIN_NAME]"
drag, startPoint x: 139, startPoint y: 190, endPoint x: 168, endPoint y: 197, distance: 29.8
click at [139, 190] on span at bounding box center [141, 193] width 8 height 11
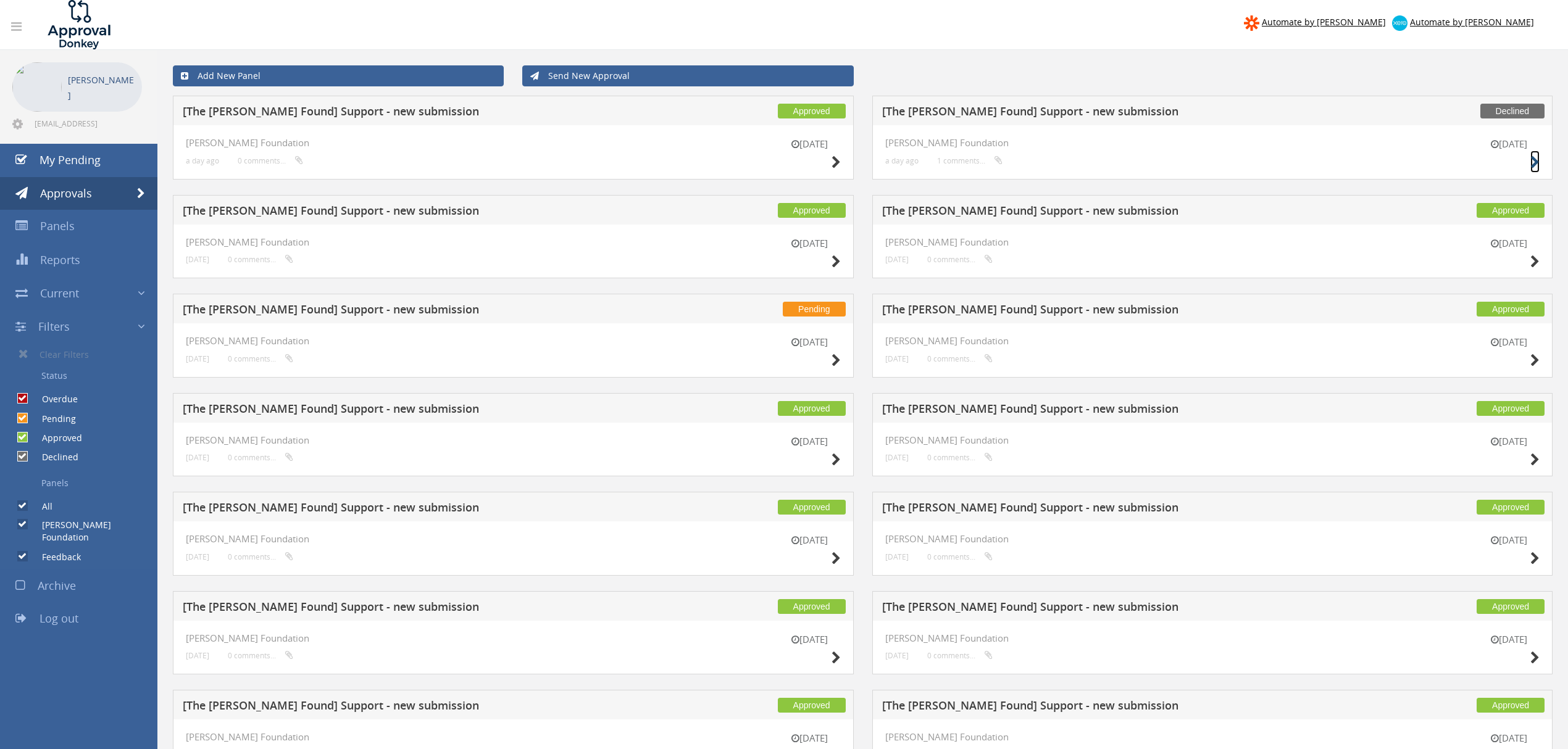
click at [1537, 156] on icon at bounding box center [1534, 162] width 9 height 13
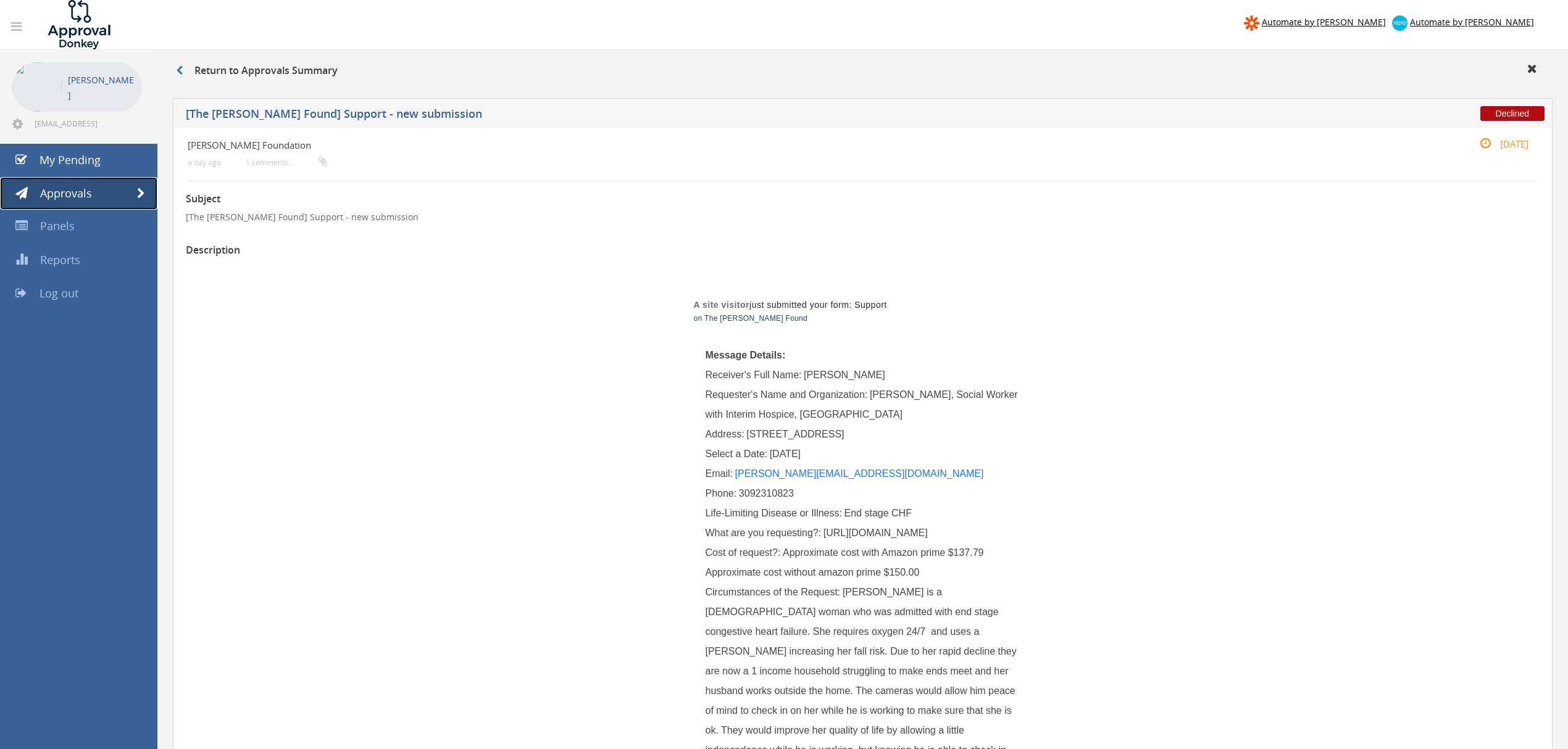
click at [140, 195] on span at bounding box center [141, 193] width 8 height 11
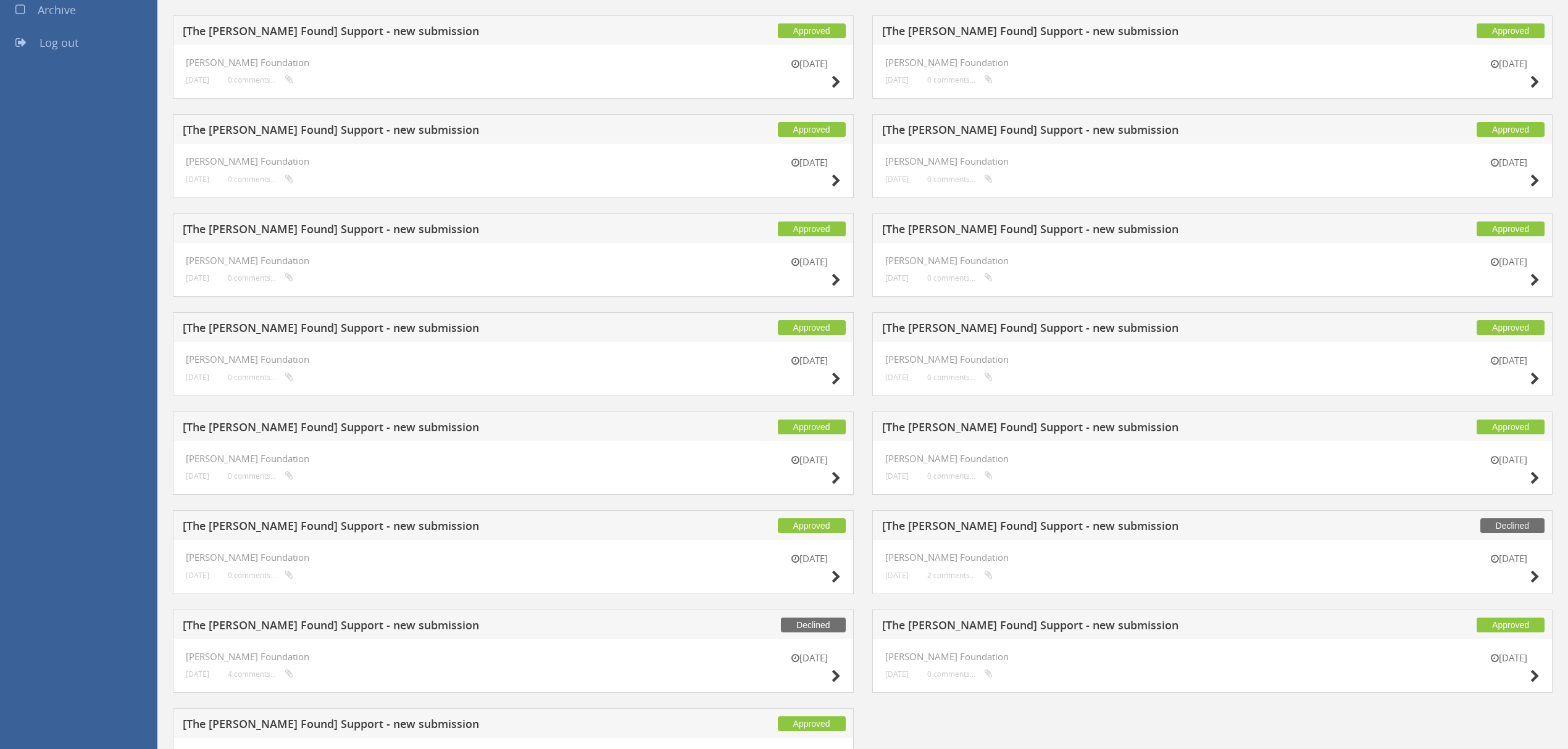
scroll to position [664, 0]
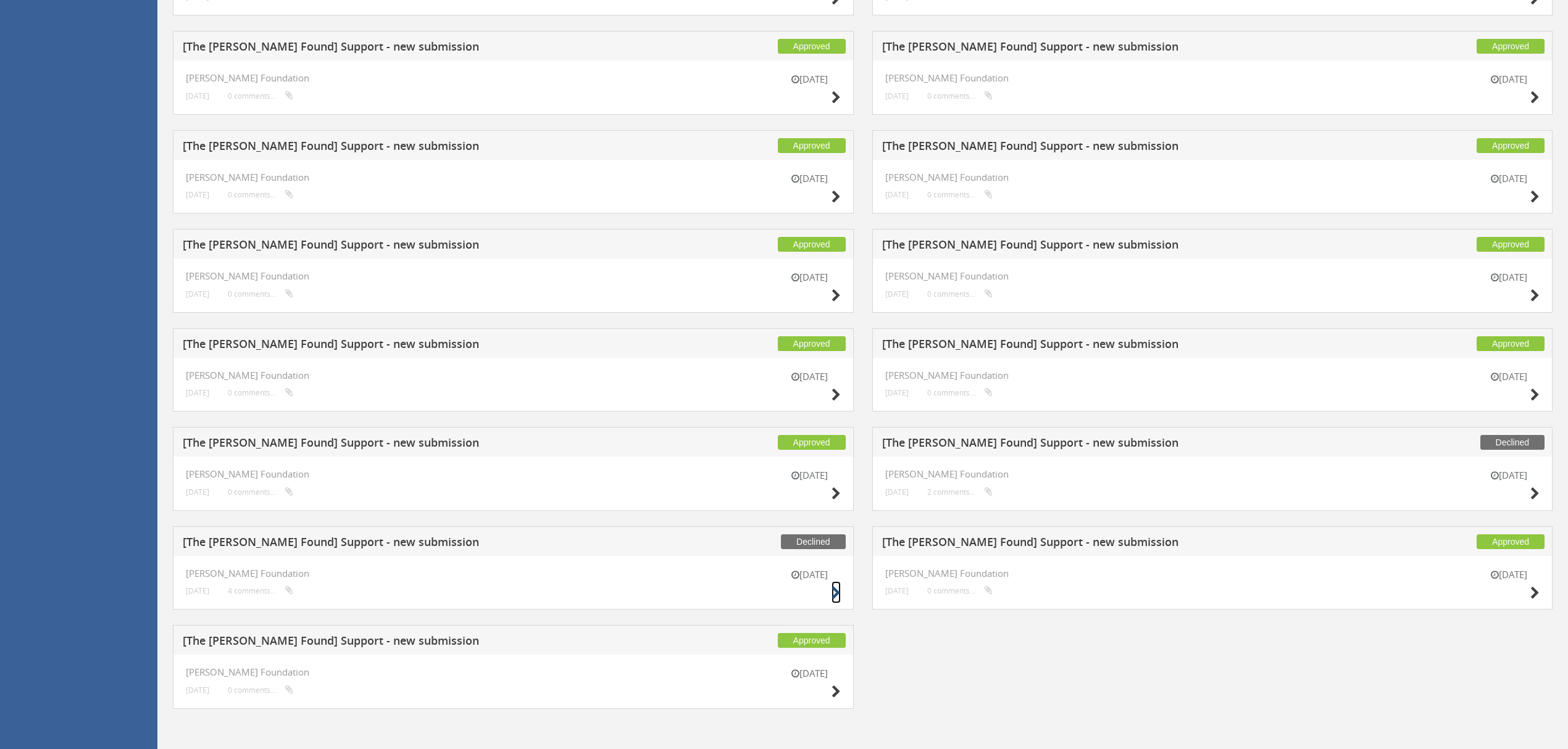
click at [832, 594] on icon at bounding box center [836, 593] width 9 height 13
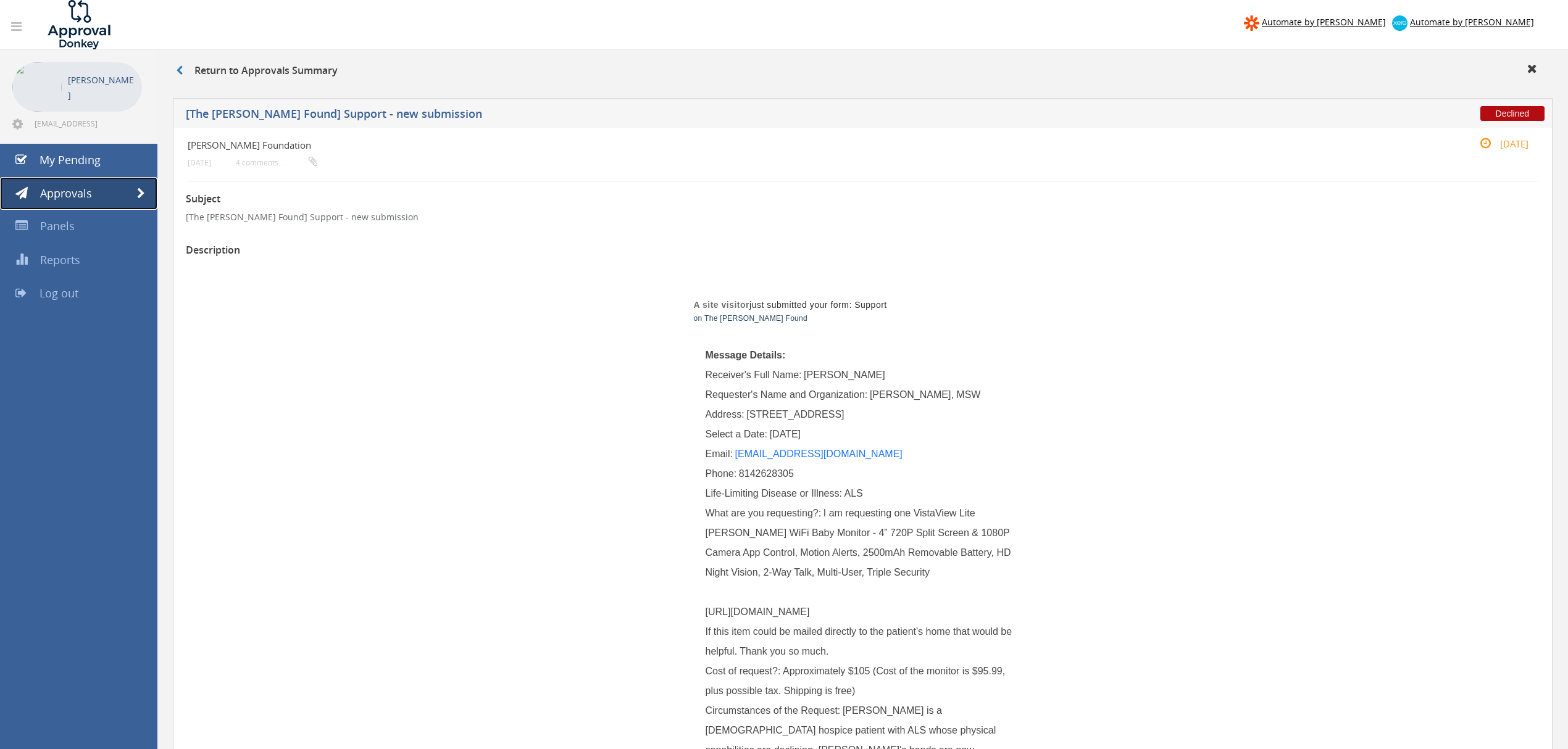
click at [143, 185] on link "Approvals" at bounding box center [79, 193] width 157 height 33
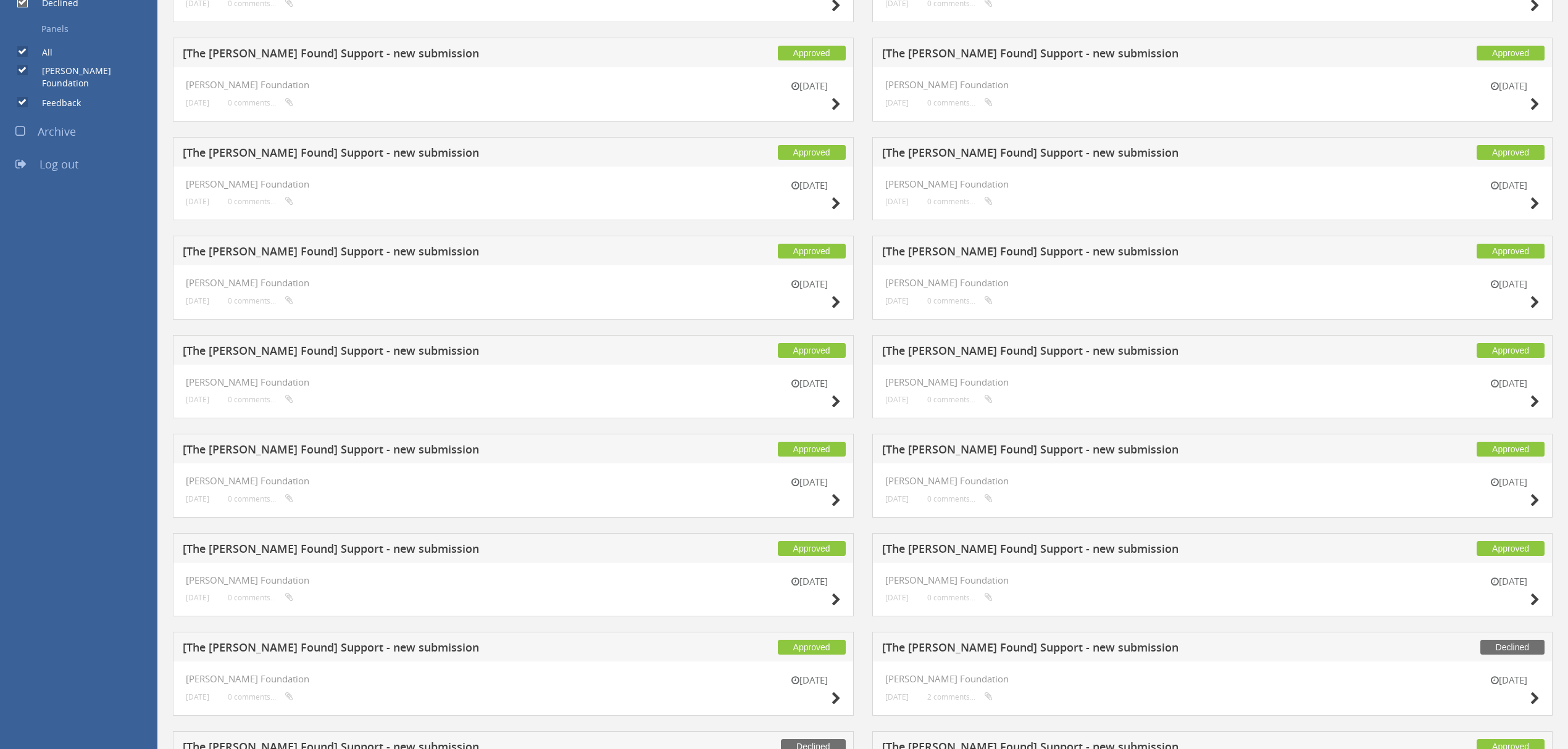
scroll to position [494, 0]
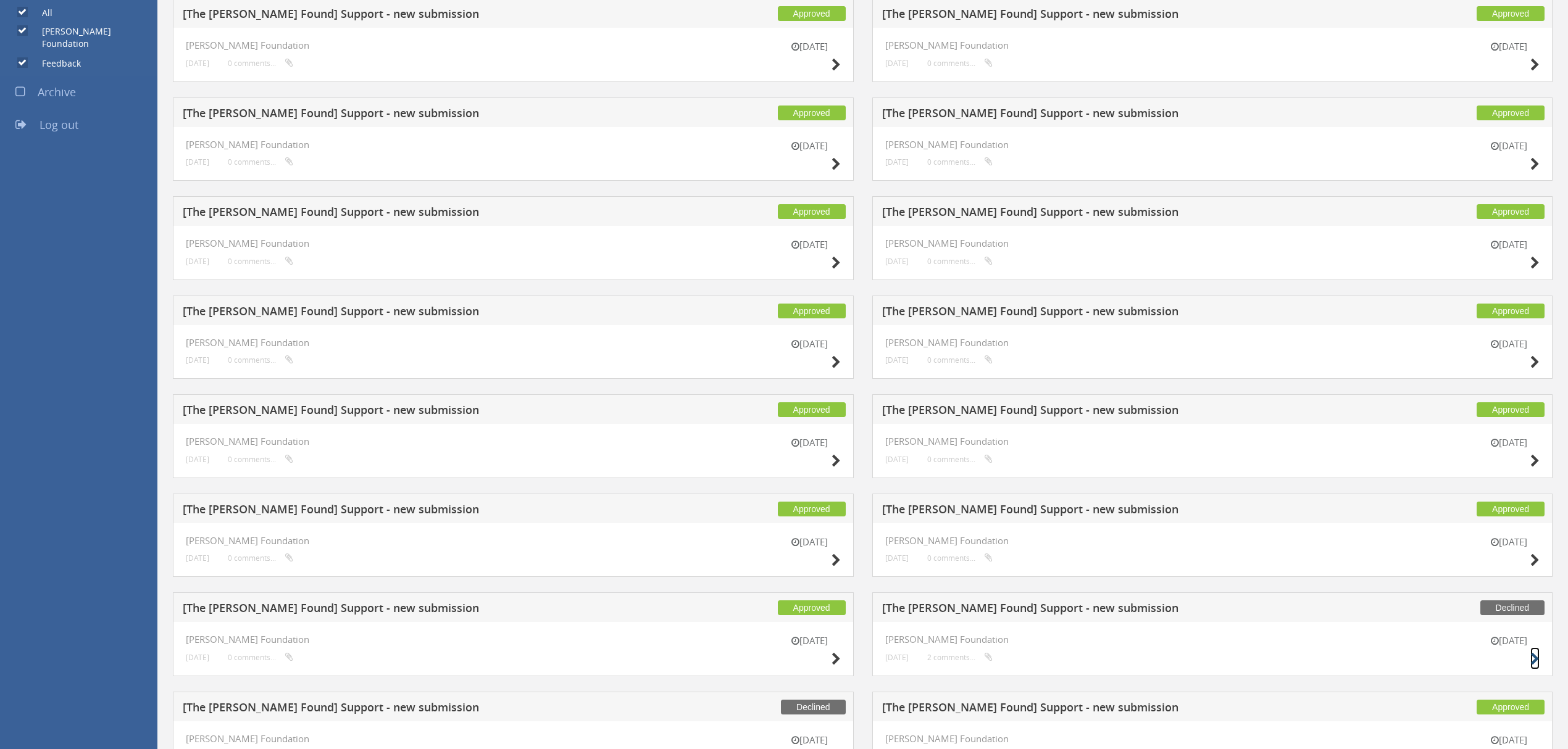
click at [1536, 665] on icon at bounding box center [1534, 658] width 9 height 13
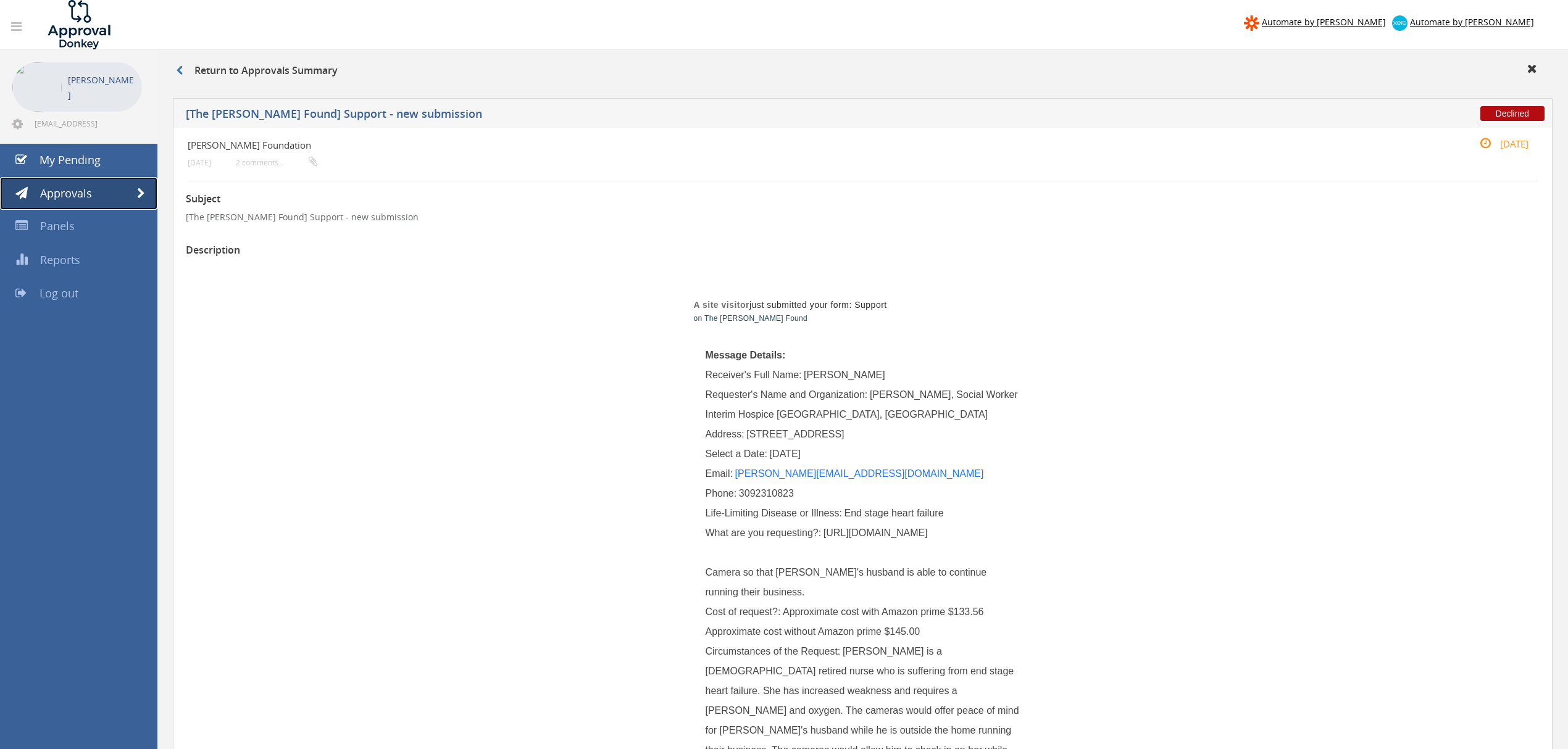
click at [138, 195] on span at bounding box center [141, 193] width 8 height 11
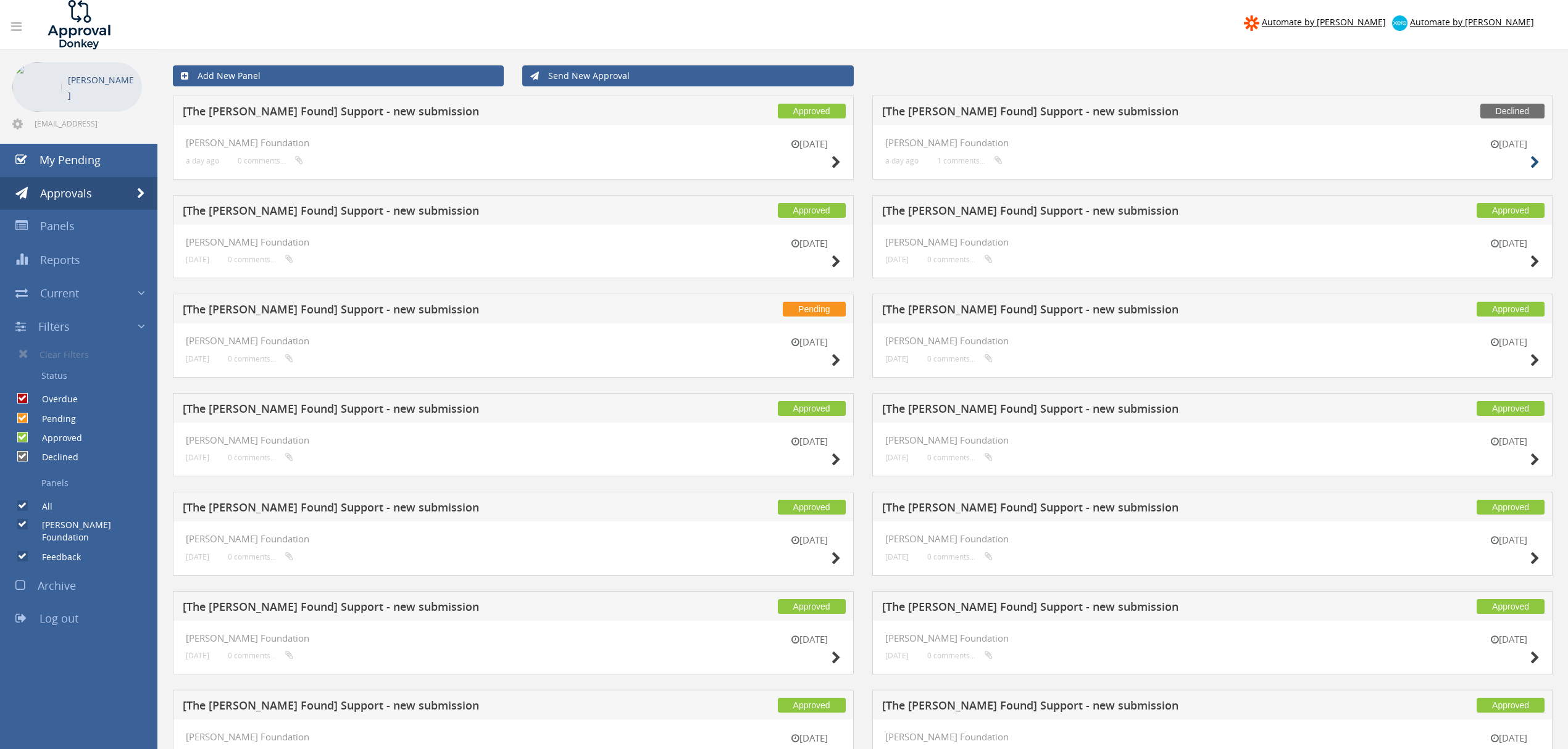
drag, startPoint x: 1546, startPoint y: 160, endPoint x: 1538, endPoint y: 160, distance: 8.0
click at [1546, 160] on div "[DATE] [PERSON_NAME] Foundation a day ago 1 comments..." at bounding box center [1211, 152] width 680 height 55
click at [1537, 160] on icon at bounding box center [1534, 162] width 9 height 13
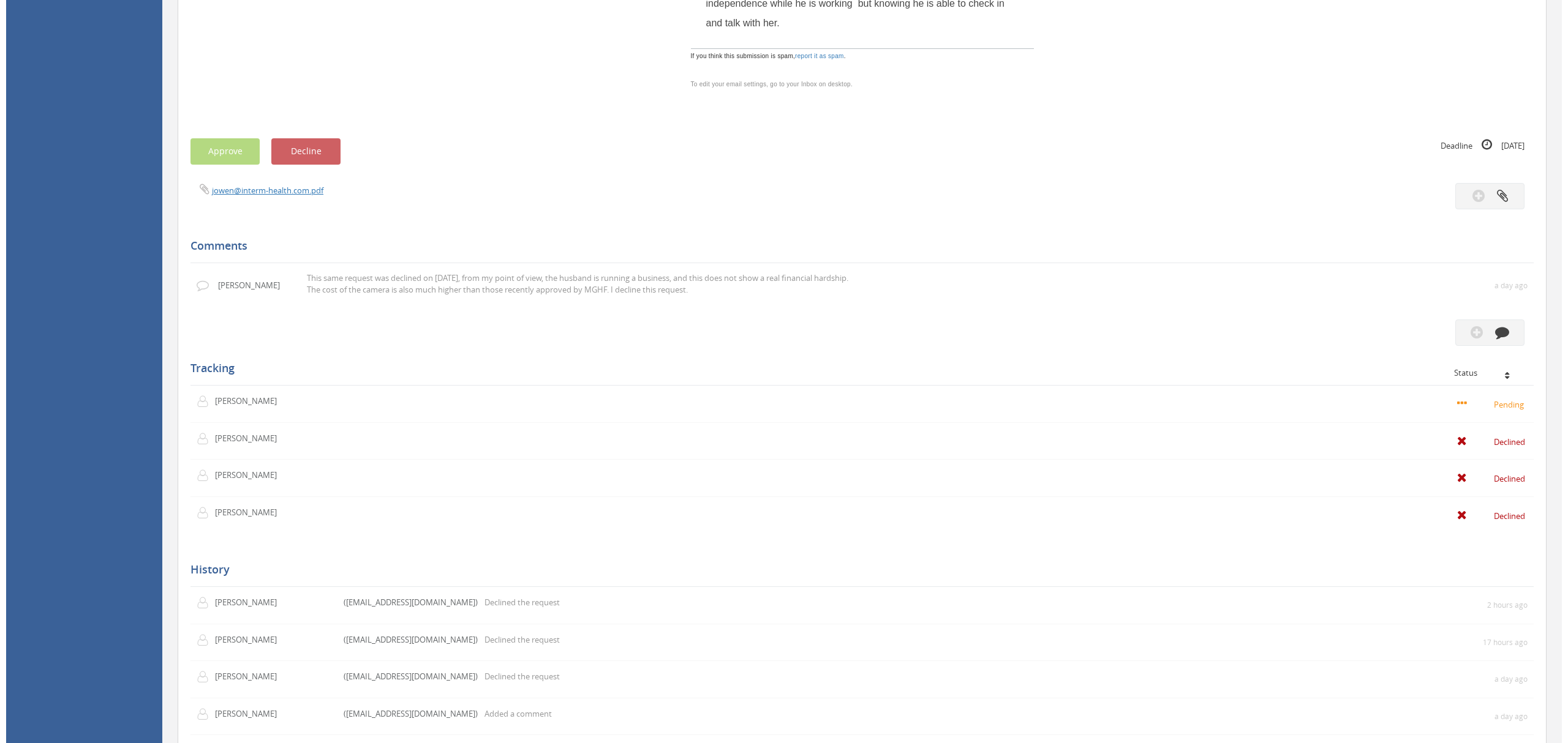
scroll to position [734, 0]
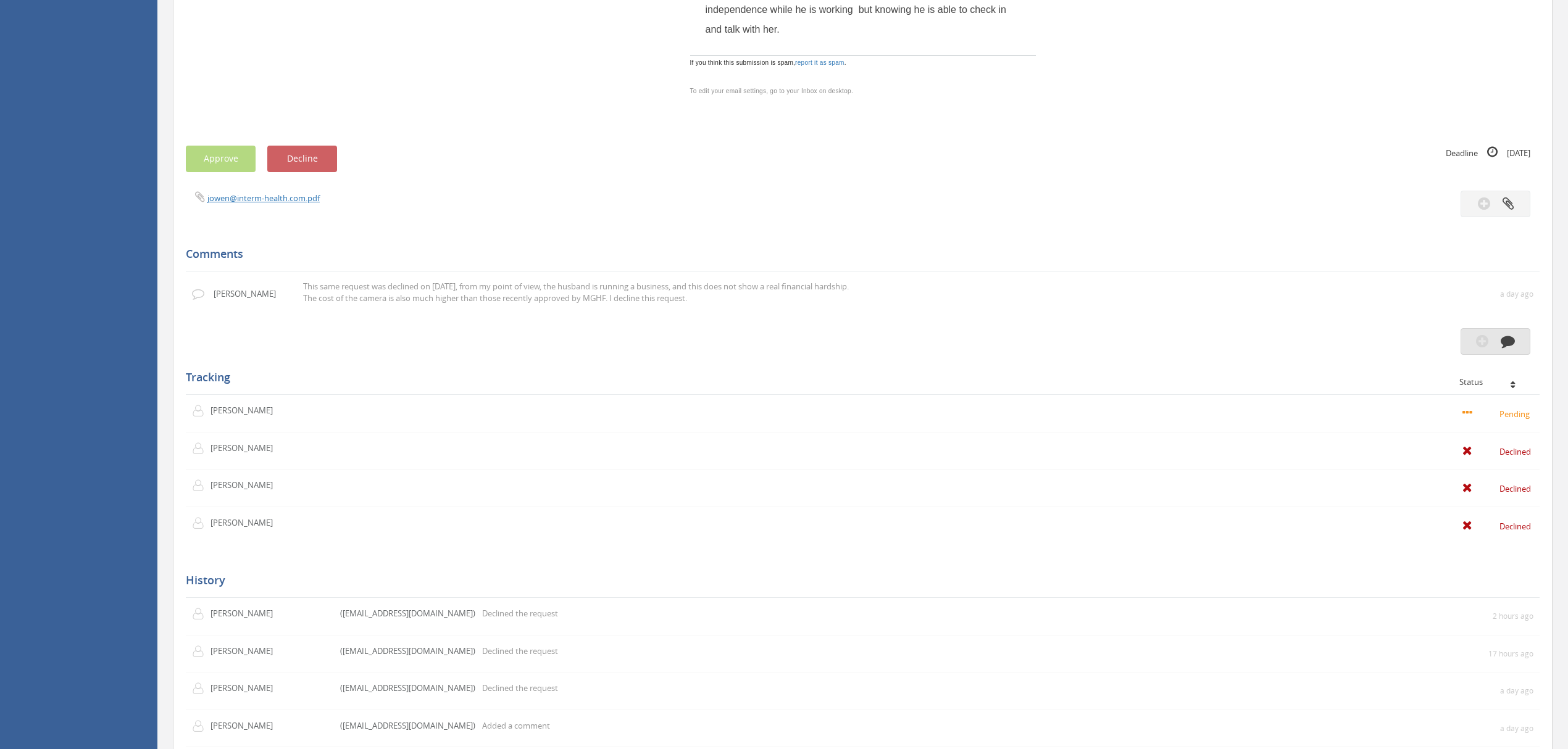
click at [1512, 348] on icon "button" at bounding box center [1507, 341] width 14 height 14
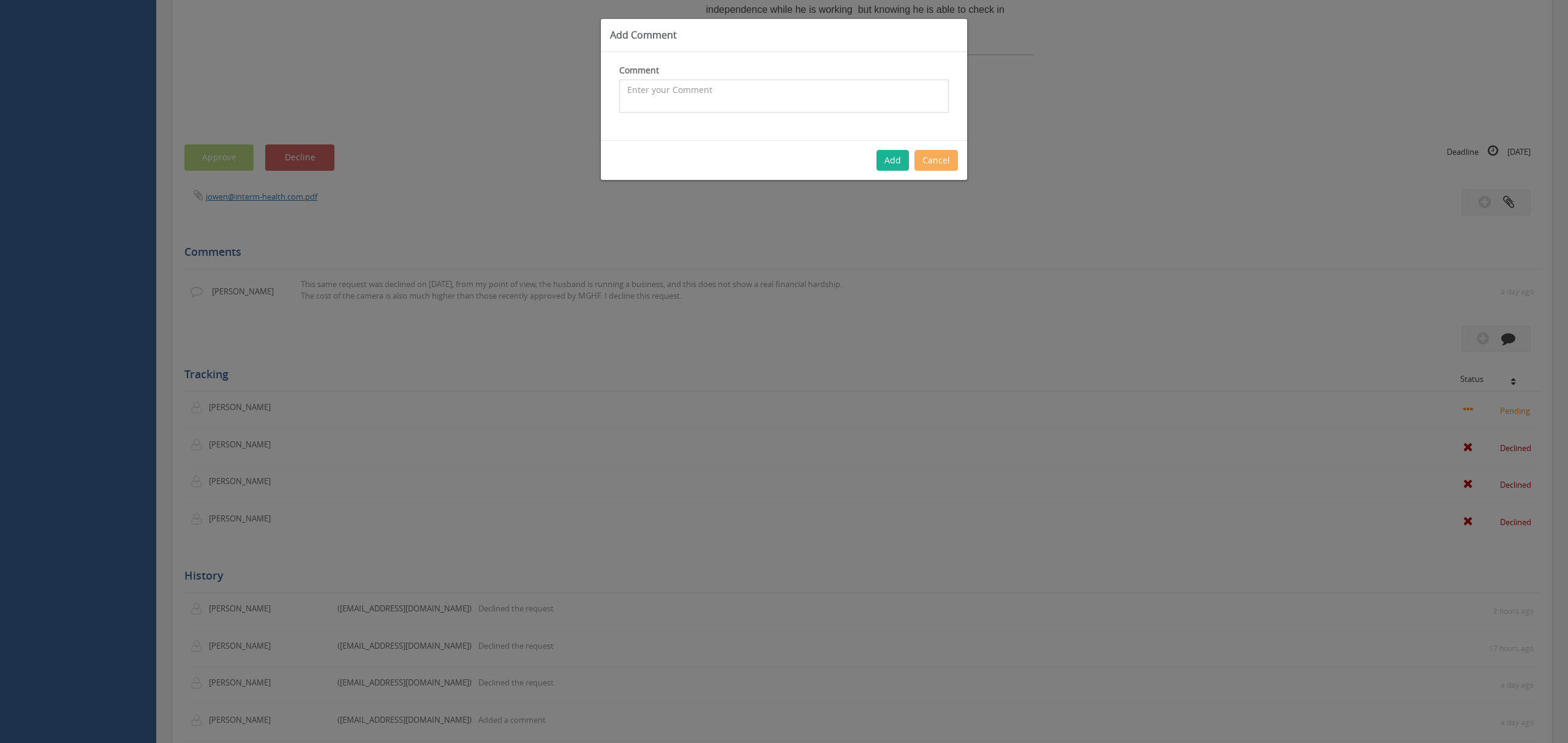
click at [642, 94] on textarea at bounding box center [783, 96] width 329 height 33
click at [719, 106] on textarea "I Spoke with [PERSON_NAME] who submitted this request. She told me that they ar…" at bounding box center [783, 96] width 329 height 33
drag, startPoint x: 796, startPoint y: 33, endPoint x: 775, endPoint y: 129, distance: 98.3
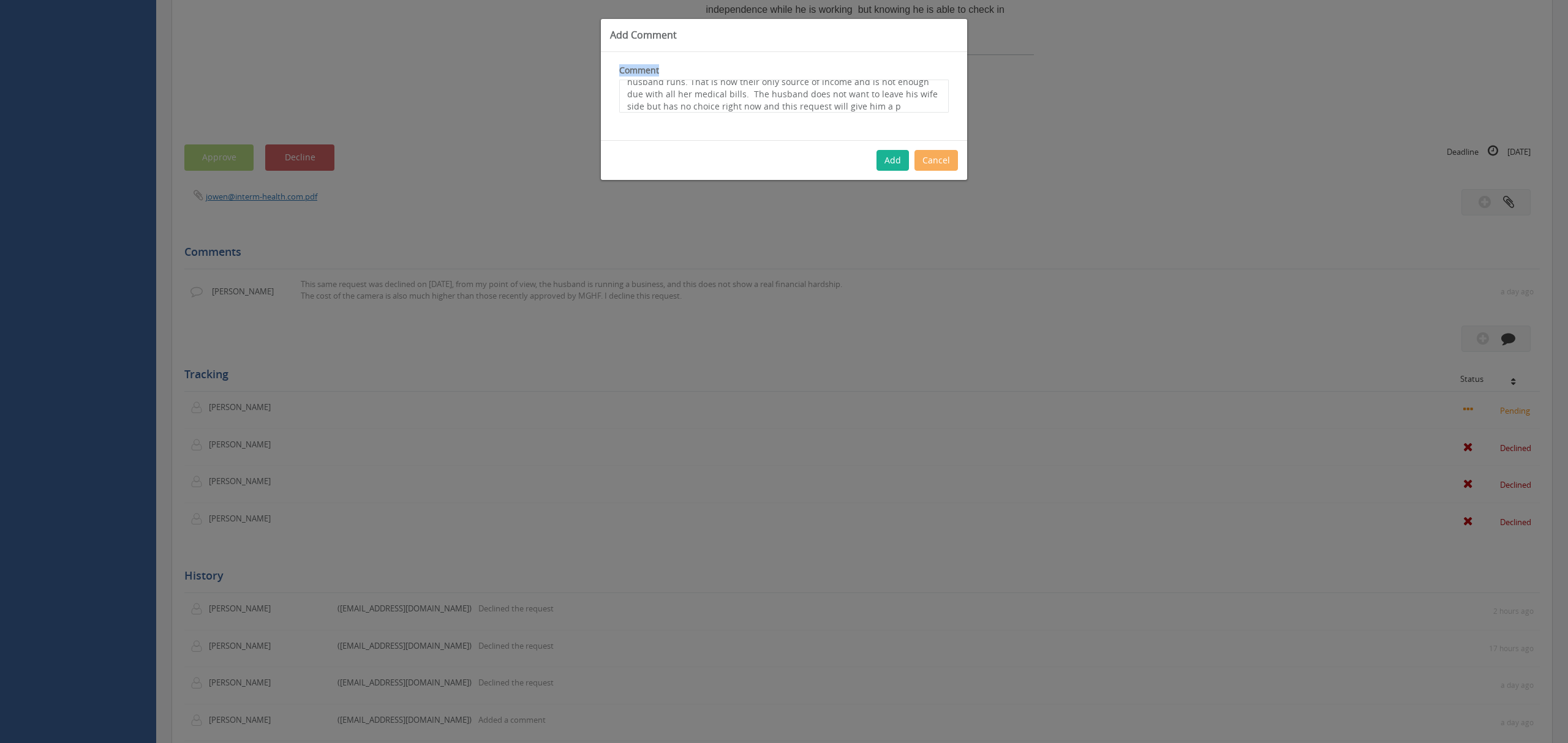
click at [765, 132] on div "Add Comment Comment I Spoke with [PERSON_NAME] who submitted this request. She …" at bounding box center [784, 100] width 368 height 162
click at [841, 106] on textarea "I Spoke with [PERSON_NAME] who submitted this request. She told me that they ar…" at bounding box center [783, 96] width 329 height 33
click at [863, 104] on textarea "I Spoke with [PERSON_NAME] who submitted this request. She told me that they ar…" at bounding box center [783, 96] width 329 height 33
click at [824, 102] on textarea "I Spoke with [PERSON_NAME] who submitted this request. She told me that they ar…" at bounding box center [783, 96] width 329 height 33
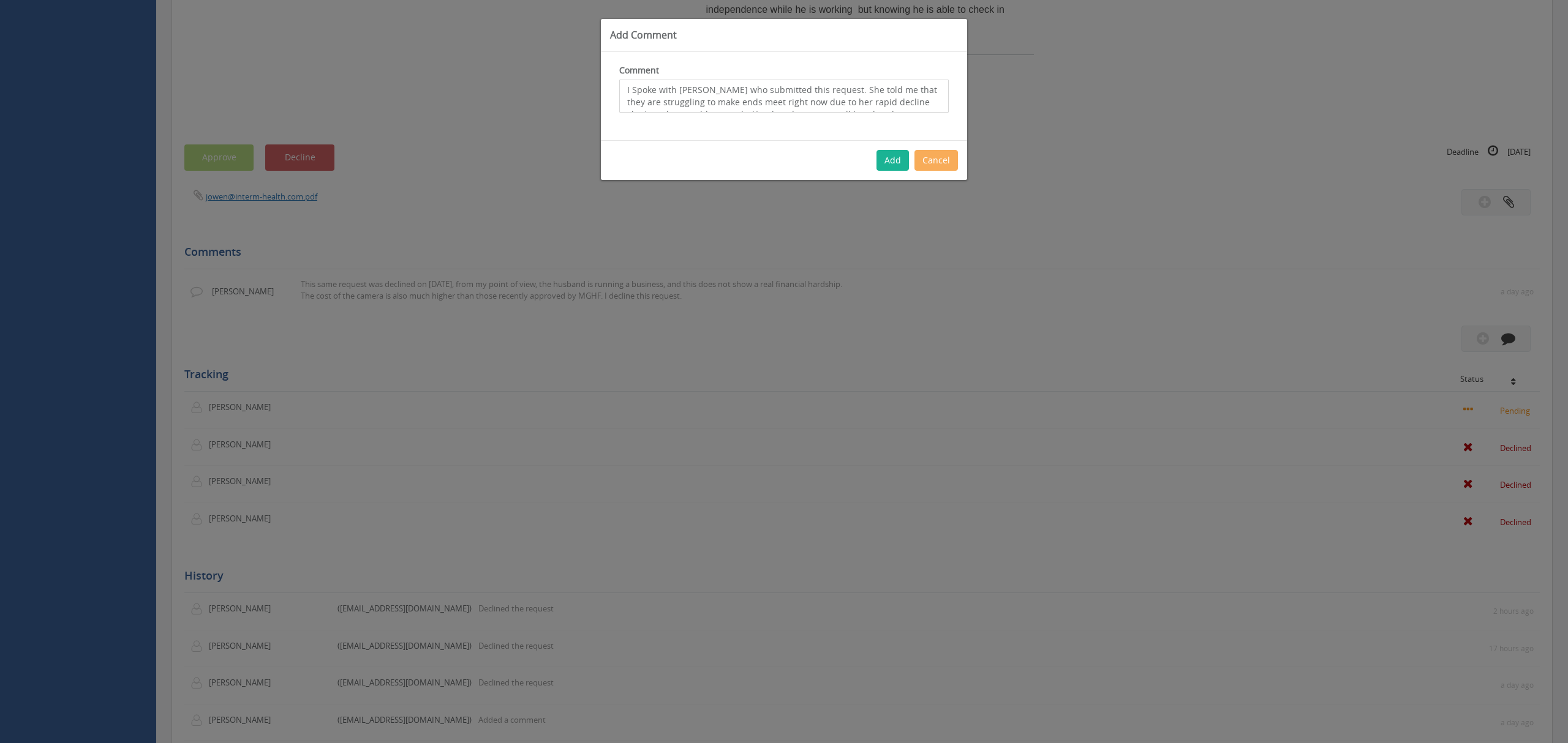
click at [824, 102] on textarea "I Spoke with [PERSON_NAME] who submitted this request. She told me that they ar…" at bounding box center [783, 96] width 329 height 33
click at [863, 96] on textarea "I Spoke with [PERSON_NAME] who submitted this request. She told me that they ar…" at bounding box center [783, 96] width 329 height 33
click at [907, 106] on textarea "I Spoke with [PERSON_NAME] who submitted this request. She told me that they ar…" at bounding box center [783, 96] width 329 height 33
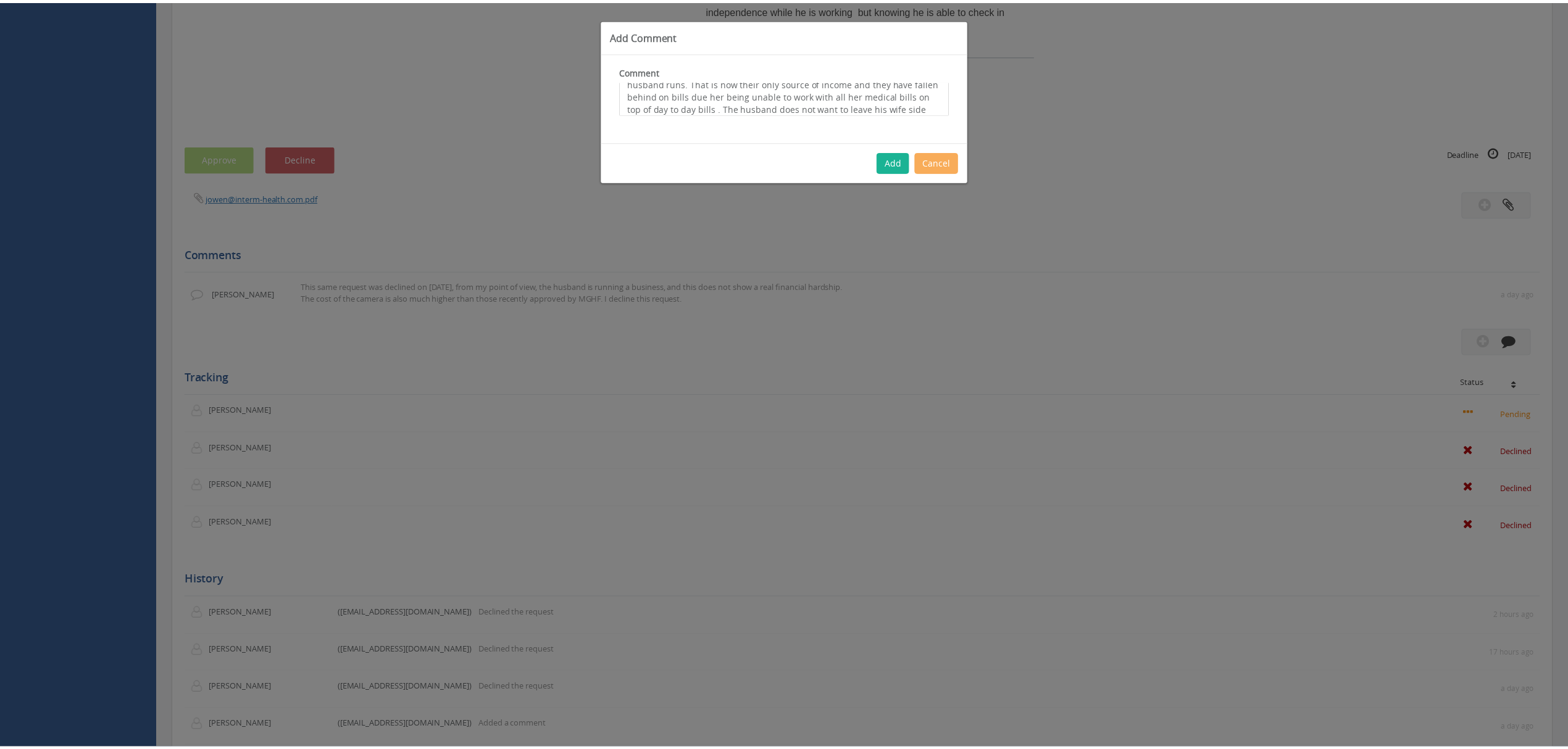
scroll to position [78, 0]
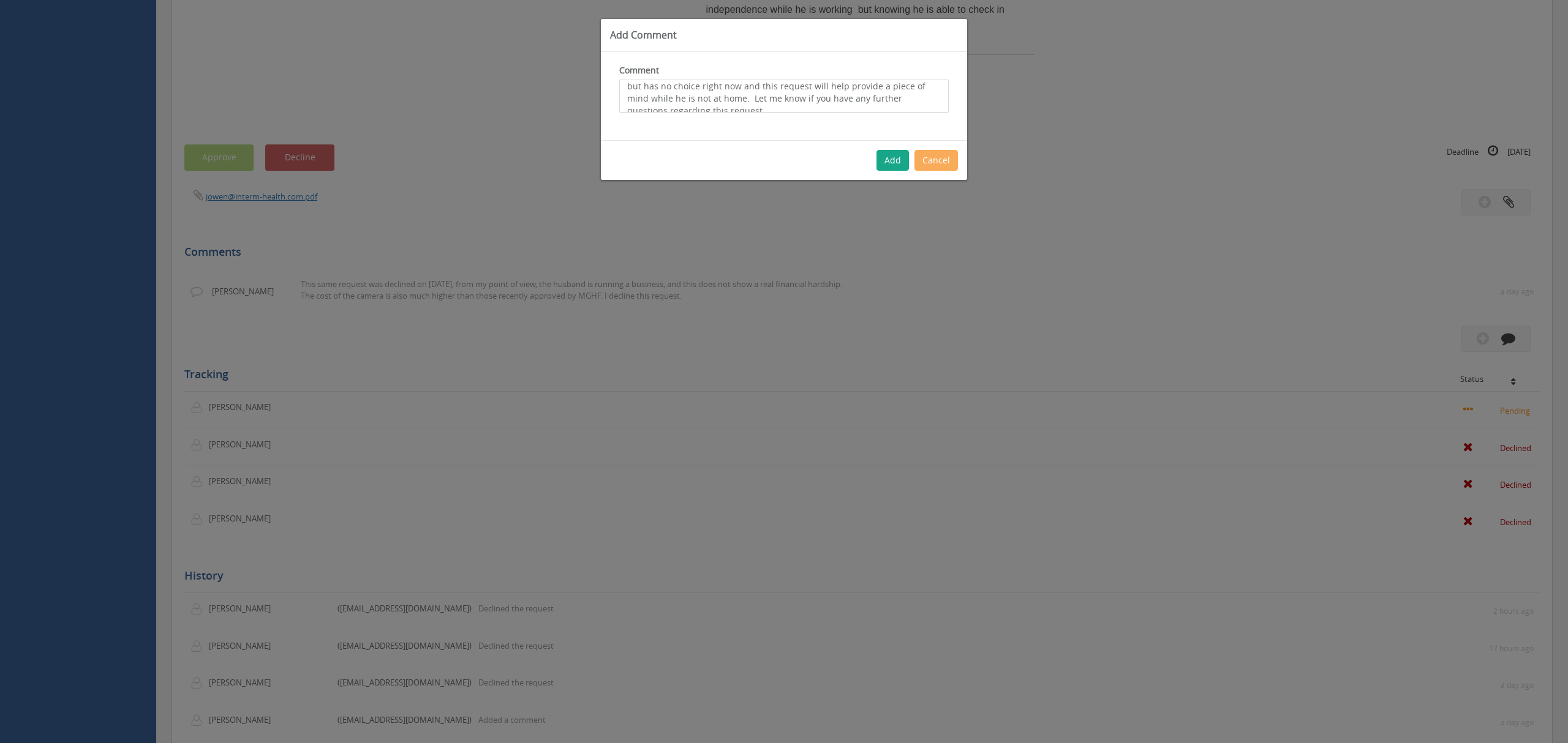
type textarea "I Spoke with [PERSON_NAME] who submitted this request. She told me that they ar…"
click at [890, 152] on button "Add" at bounding box center [893, 160] width 33 height 21
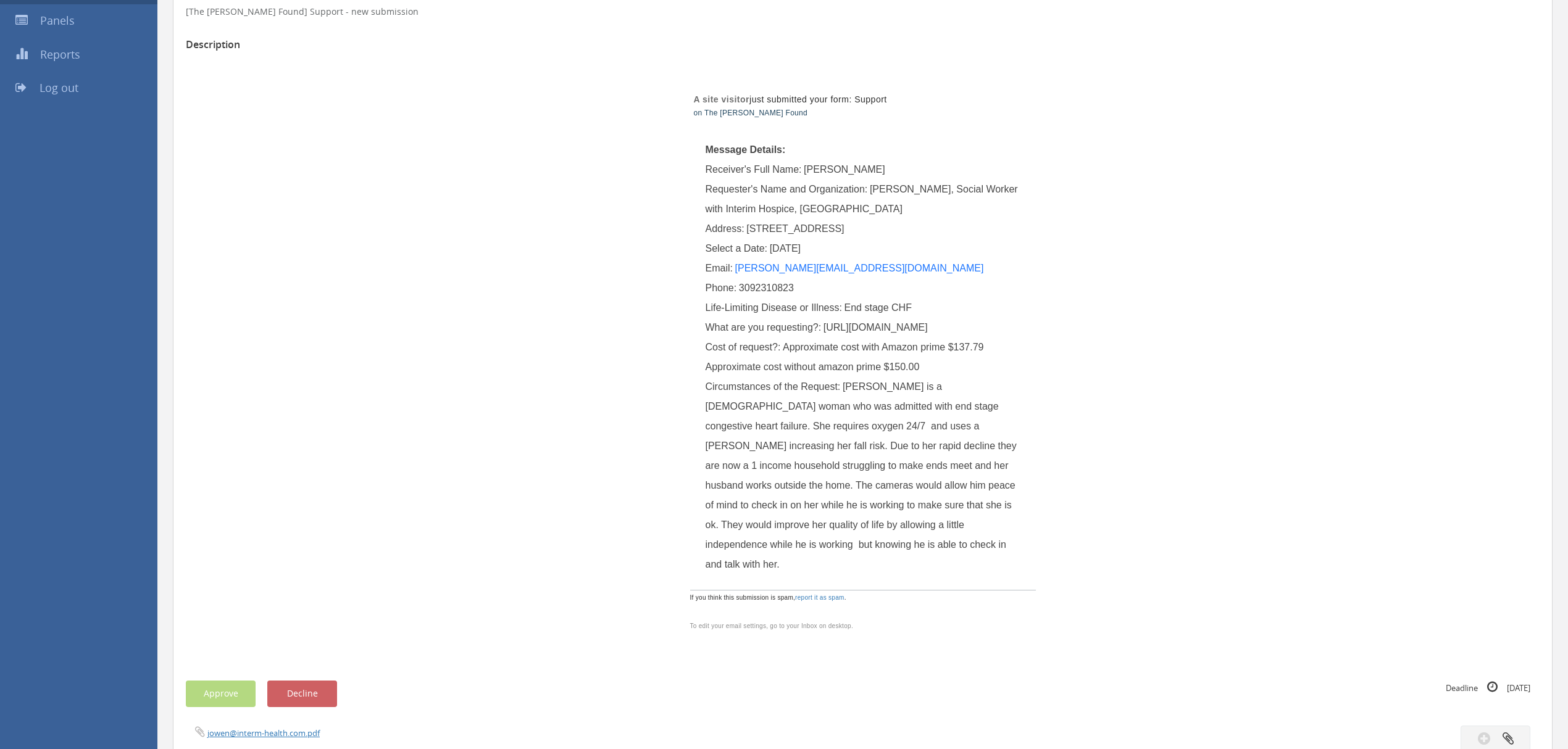
scroll to position [0, 0]
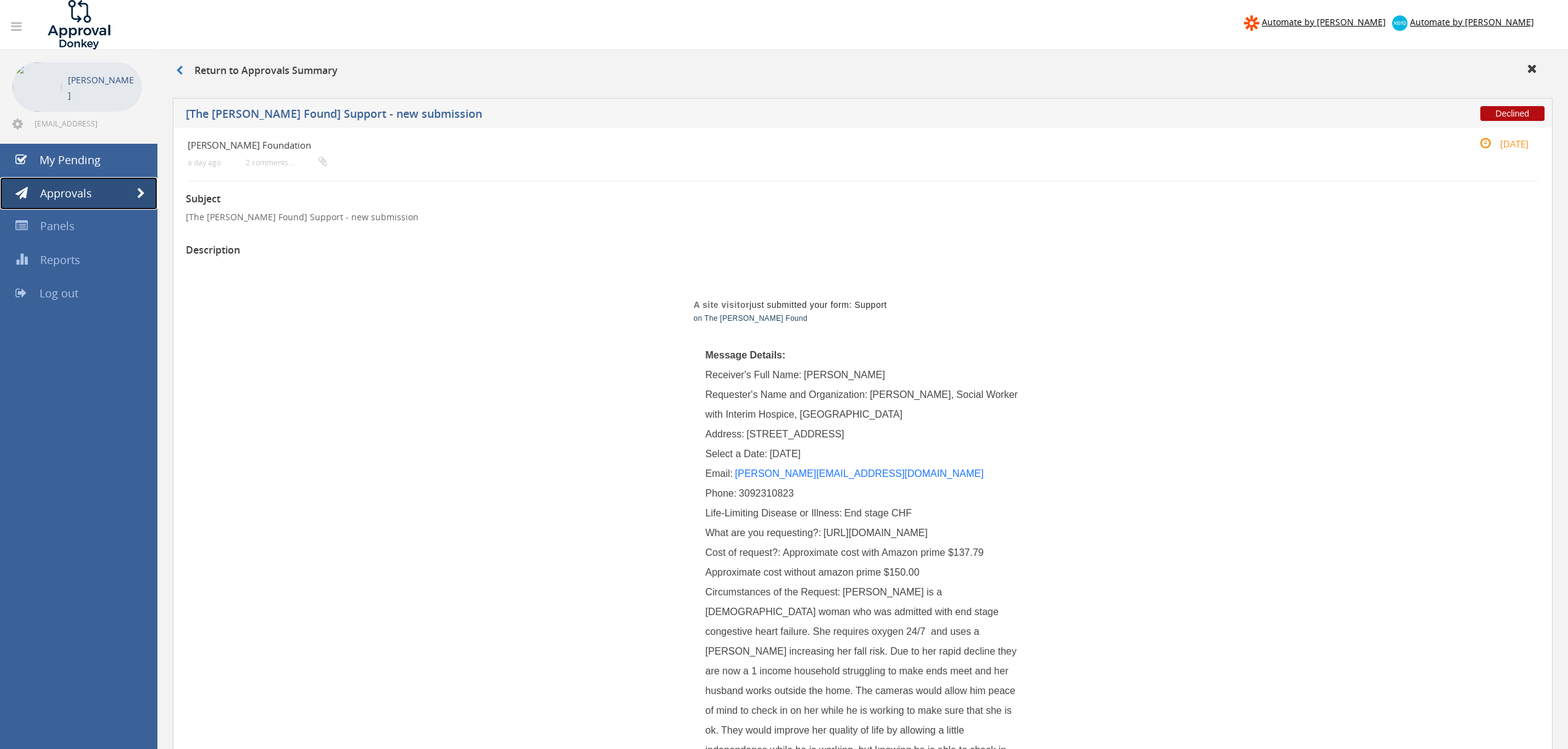
click at [138, 188] on span at bounding box center [141, 193] width 8 height 11
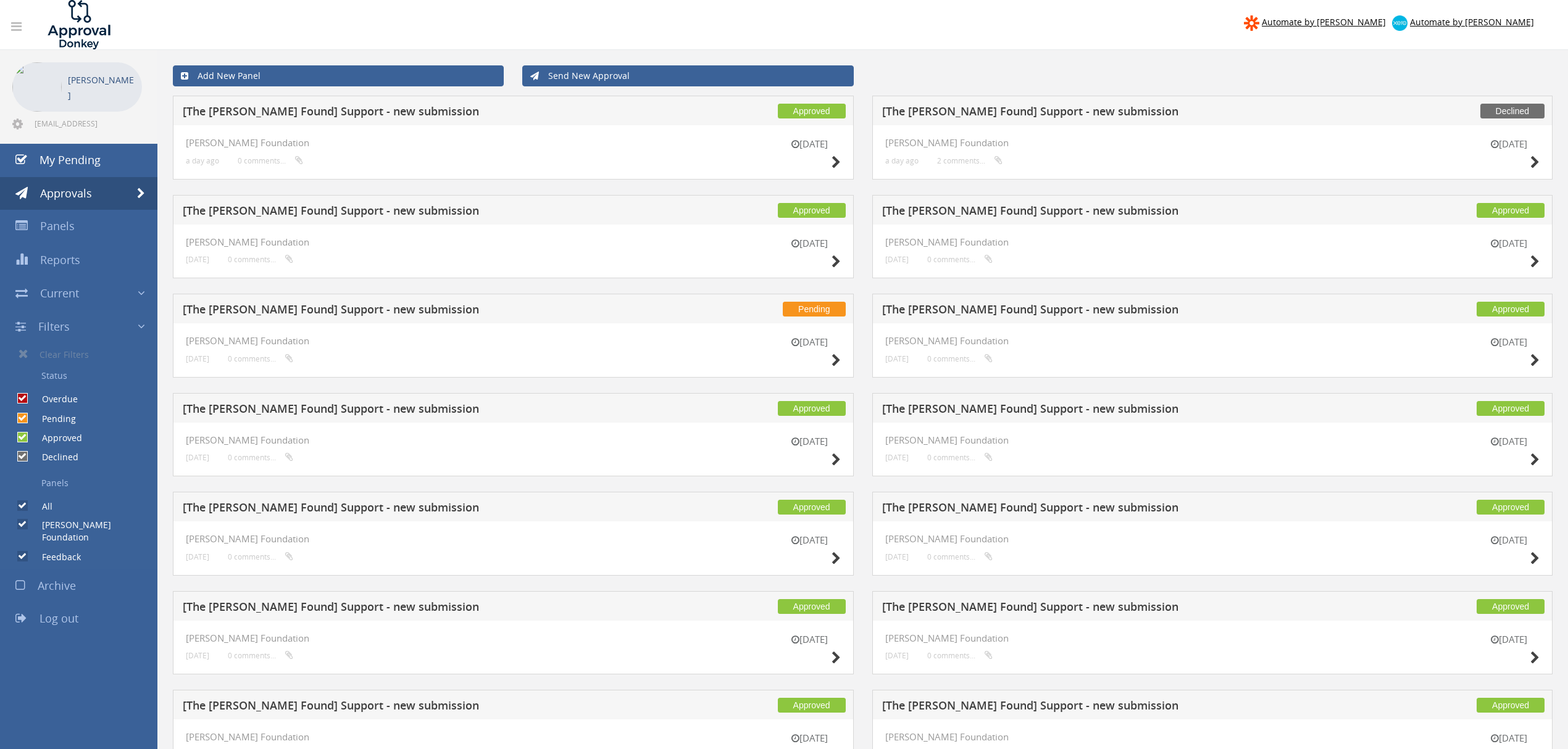
click at [840, 161] on div "[DATE] [PERSON_NAME] Foundation a day ago 0 comments..." at bounding box center [512, 152] width 680 height 55
click at [835, 161] on icon at bounding box center [836, 162] width 9 height 13
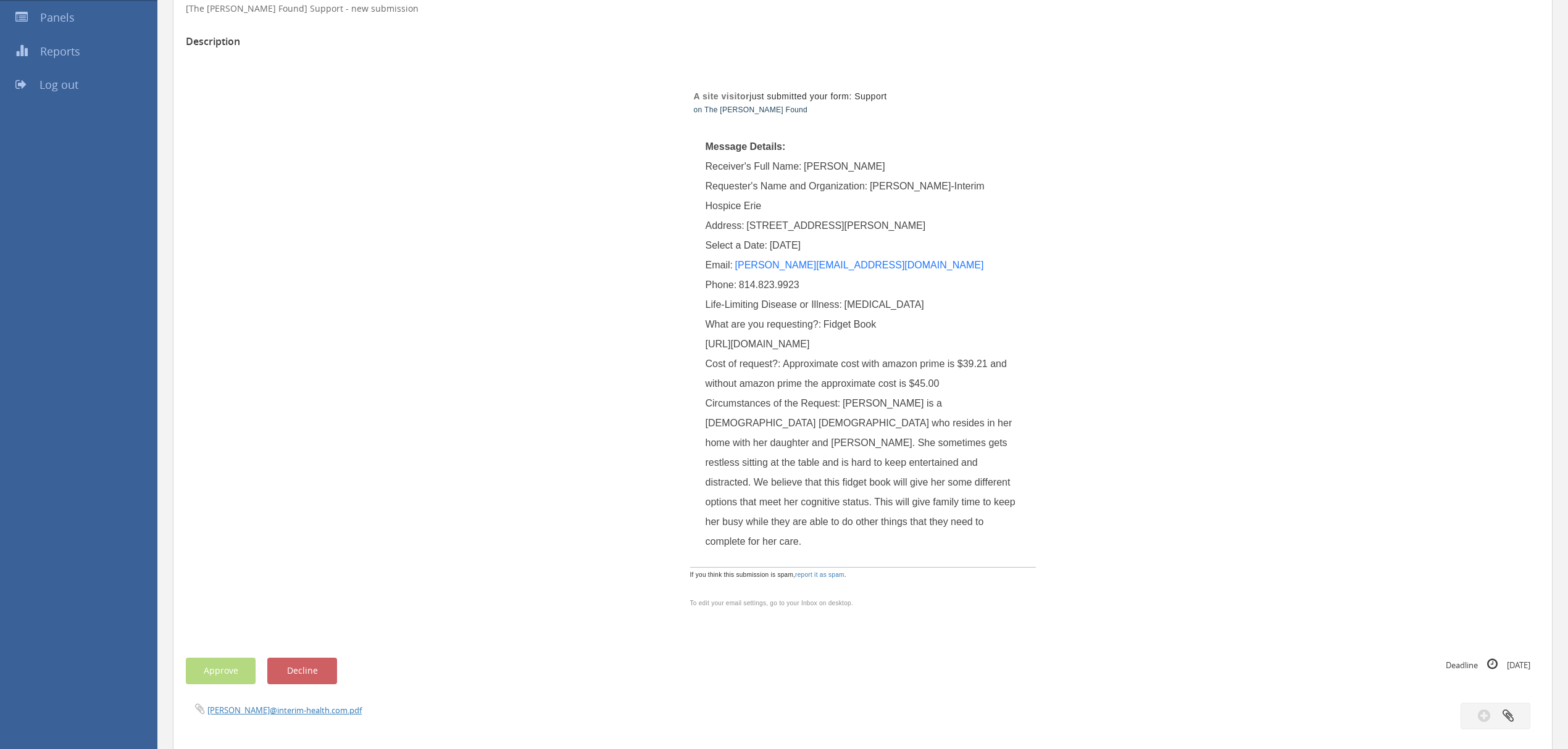
scroll to position [247, 0]
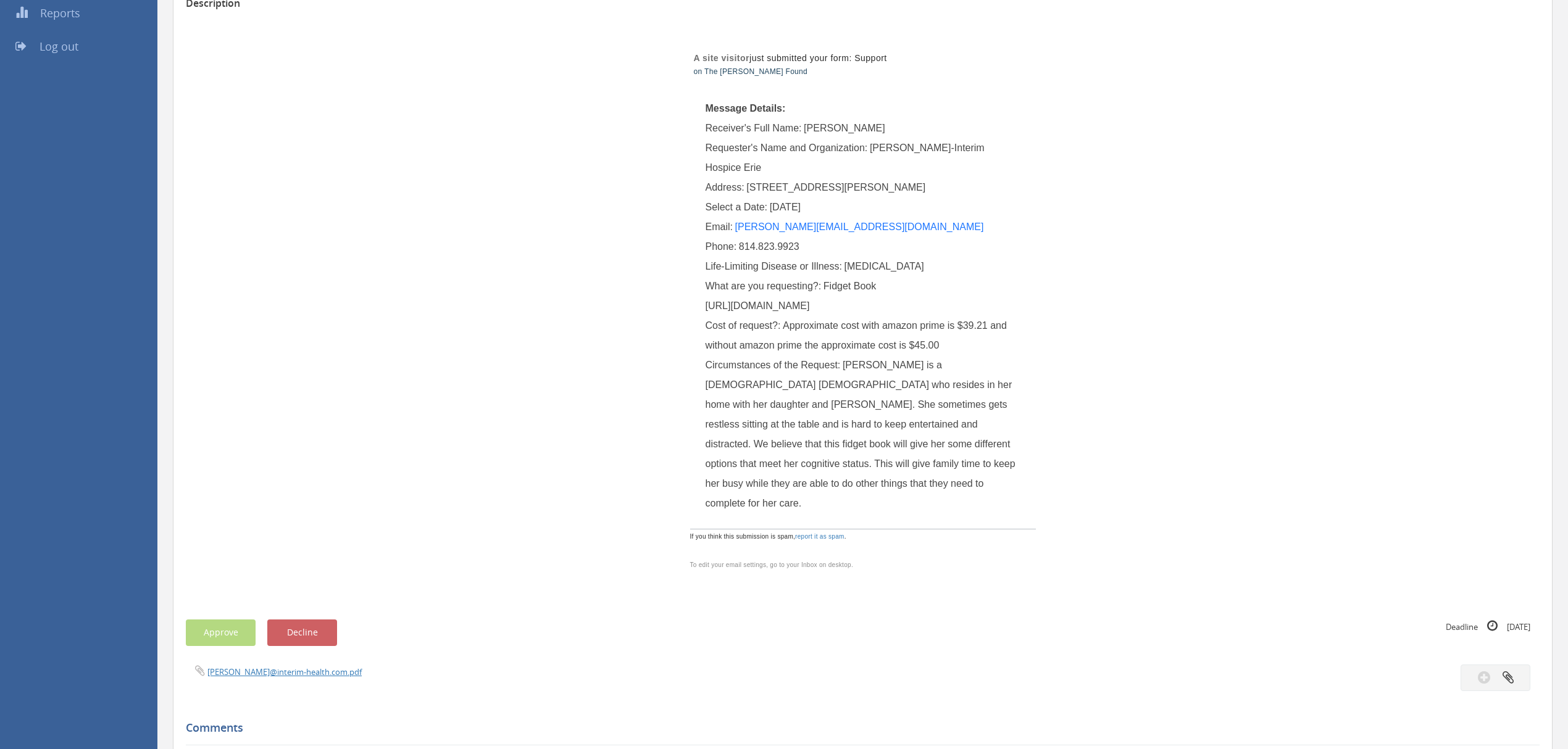
drag, startPoint x: 706, startPoint y: 304, endPoint x: 938, endPoint y: 563, distance: 347.7
click at [938, 316] on div "What are you requesting?: Fidget Book [URL][DOMAIN_NAME]" at bounding box center [863, 297] width 315 height 40
copy span "[URL][DOMAIN_NAME]"
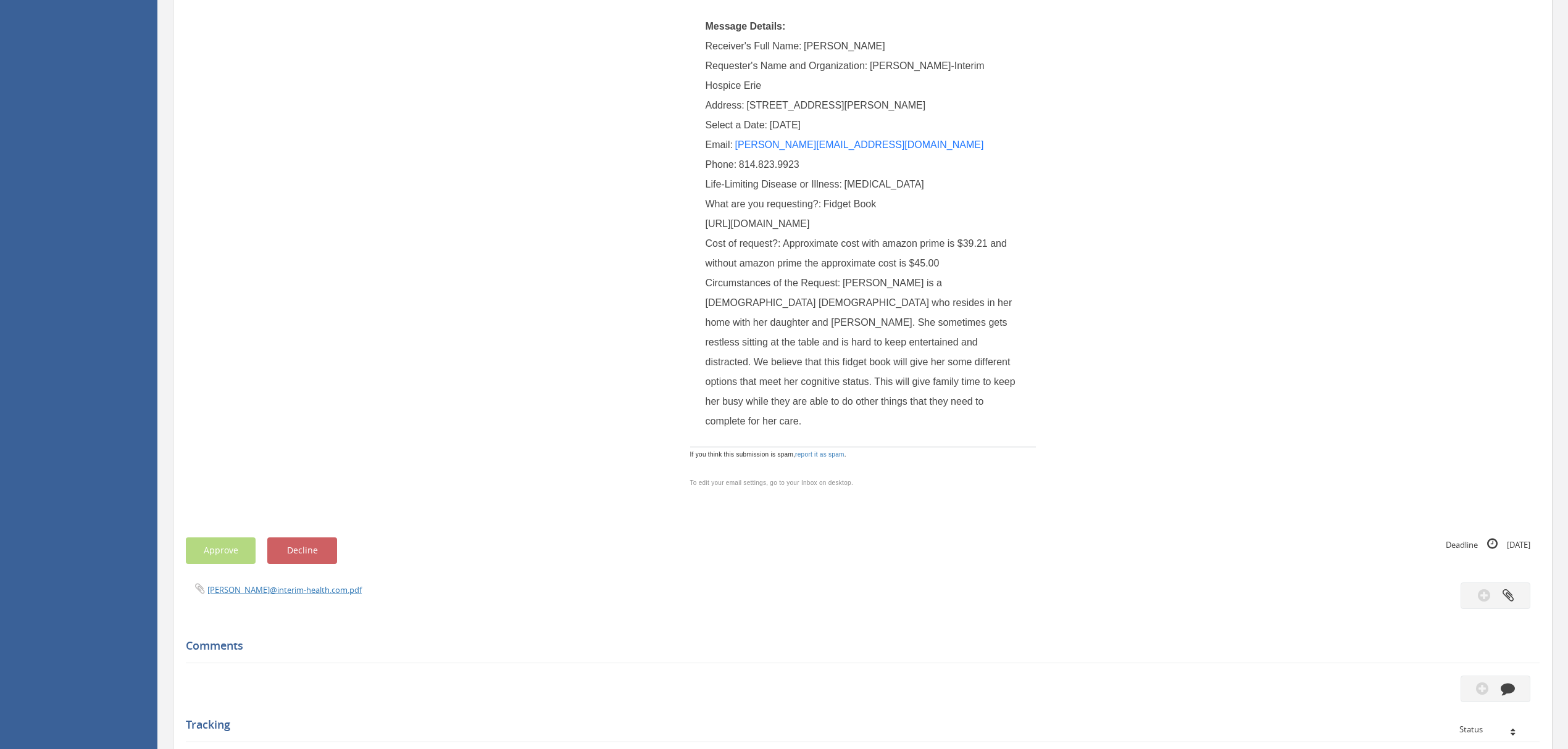
scroll to position [0, 0]
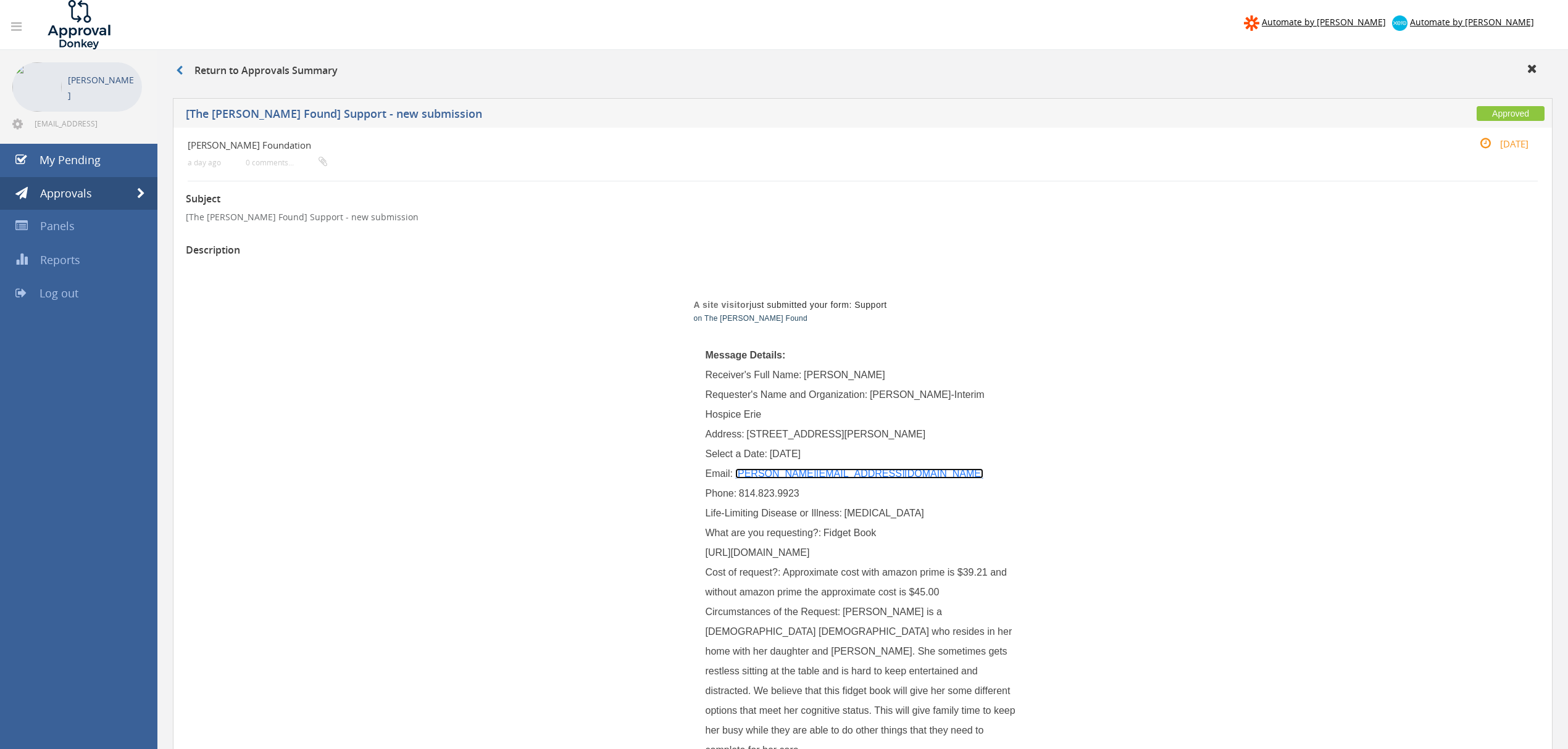
click at [810, 471] on link "[PERSON_NAME][EMAIL_ADDRESS][DOMAIN_NAME]" at bounding box center [860, 473] width 249 height 11
click at [137, 190] on span at bounding box center [141, 193] width 8 height 11
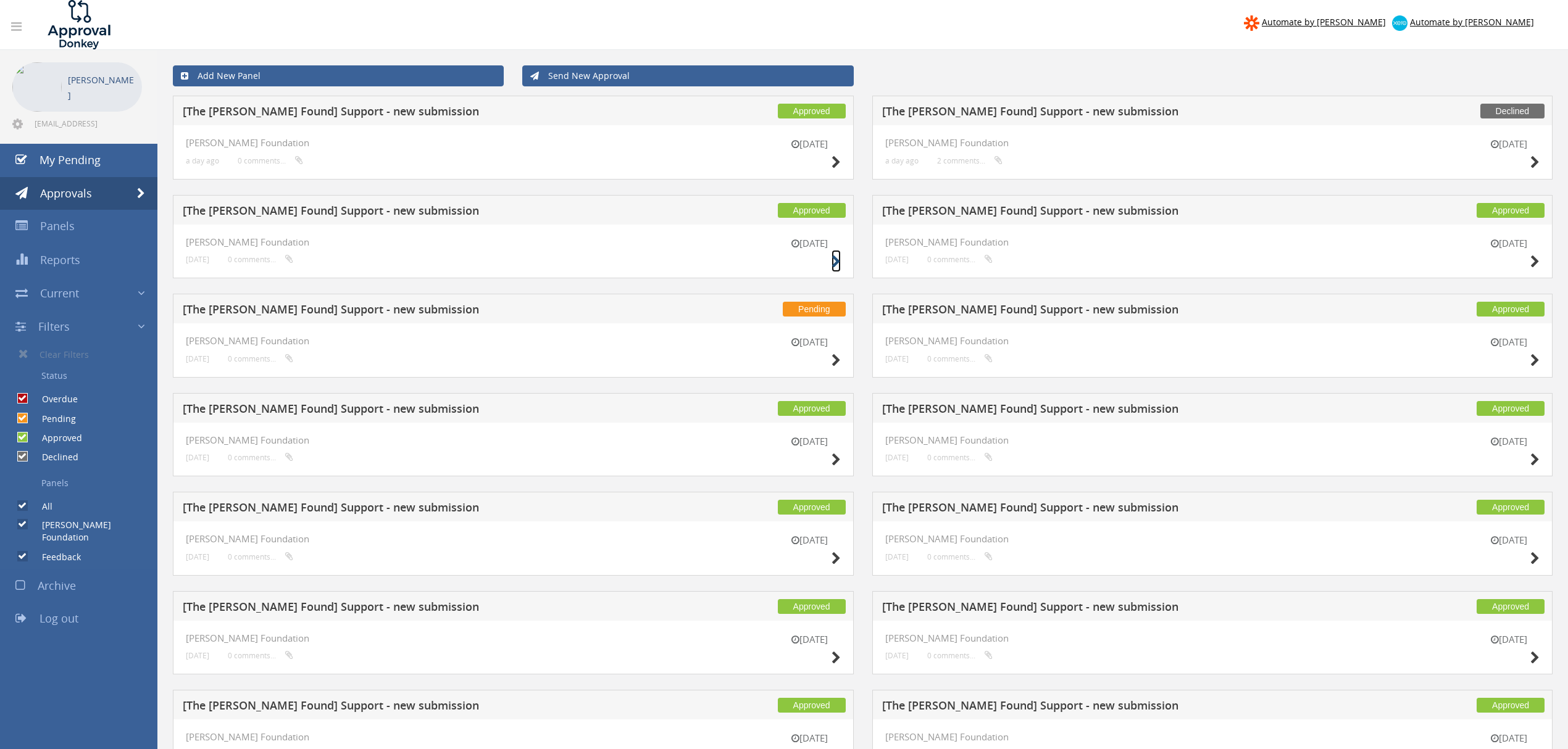
click at [835, 260] on icon at bounding box center [836, 261] width 9 height 13
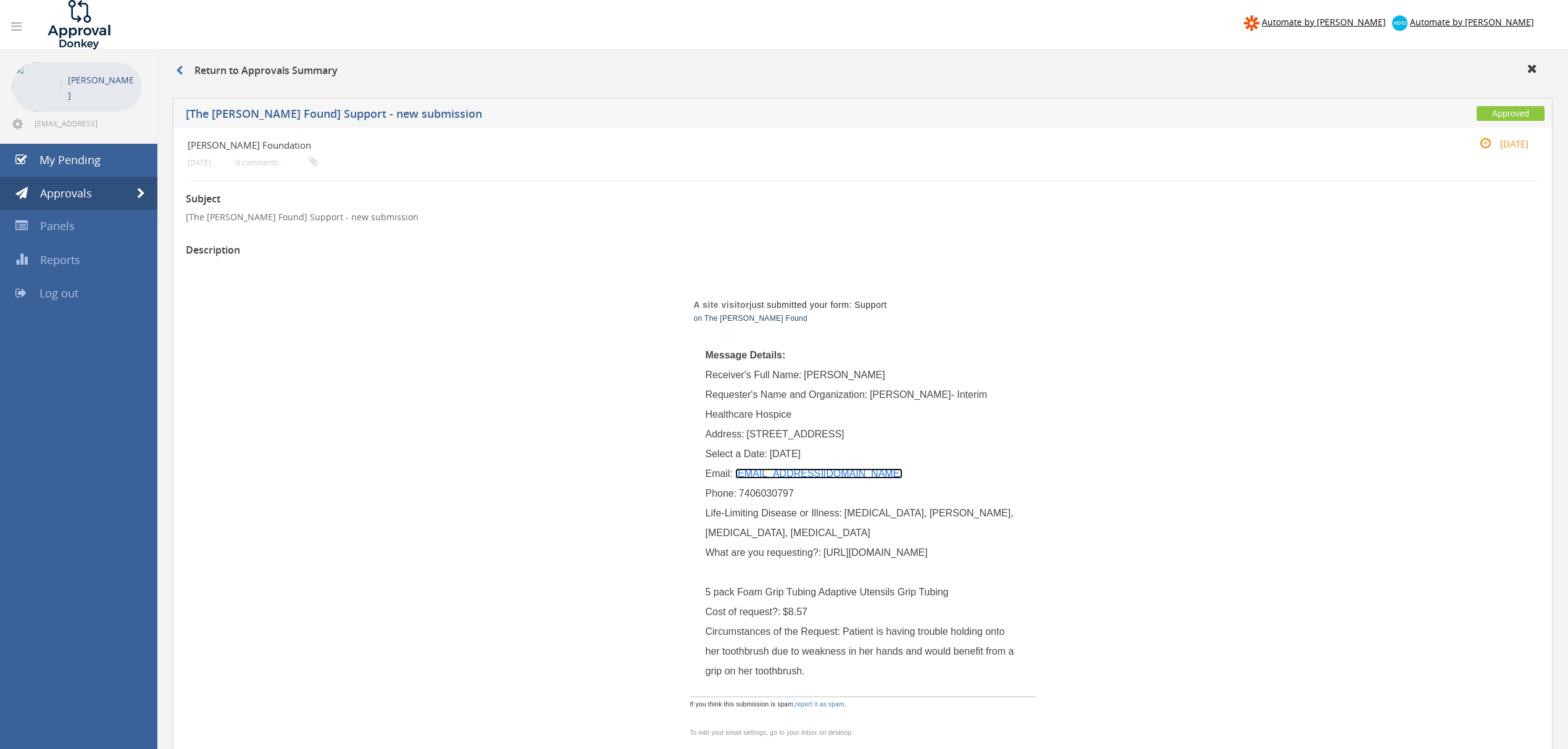
click at [820, 470] on link "[EMAIL_ADDRESS][DOMAIN_NAME]" at bounding box center [819, 473] width 167 height 11
